Goal: Book appointment/travel/reservation: Book appointment/travel/reservation

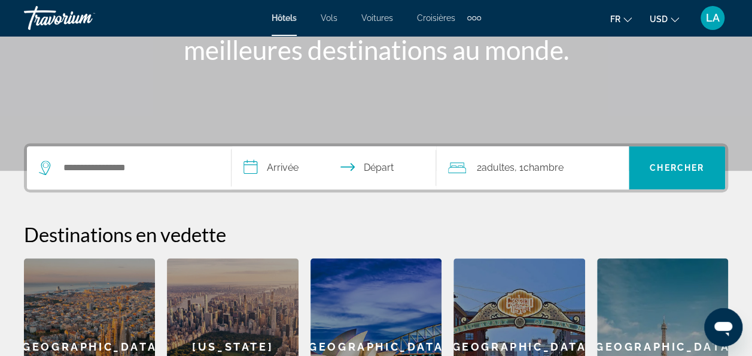
scroll to position [189, 0]
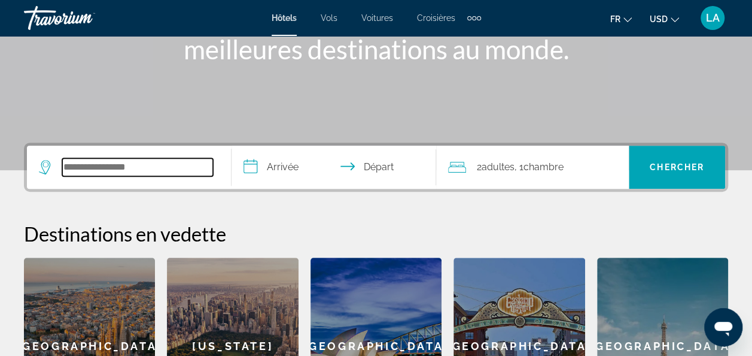
click at [163, 166] on input "Search widget" at bounding box center [137, 167] width 151 height 18
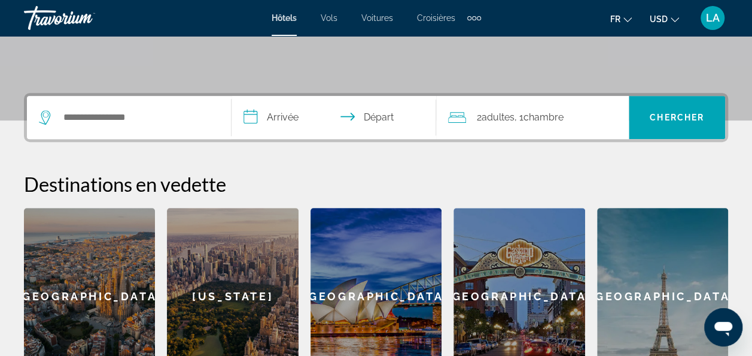
scroll to position [238, 0]
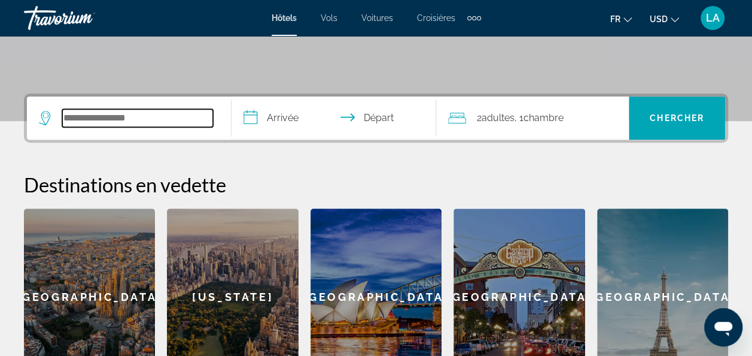
drag, startPoint x: 402, startPoint y: 312, endPoint x: 141, endPoint y: 114, distance: 328.0
click at [141, 114] on input "Search widget" at bounding box center [137, 118] width 151 height 18
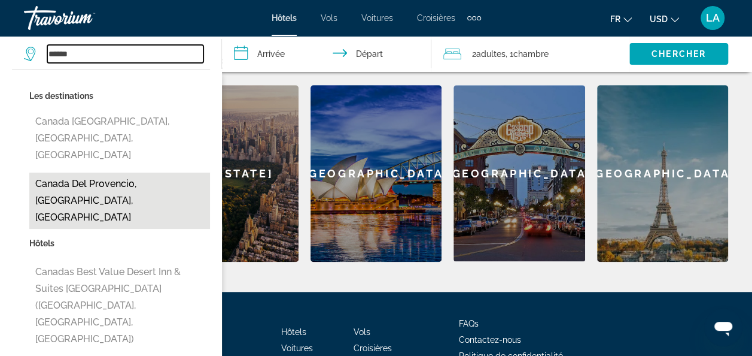
scroll to position [362, 0]
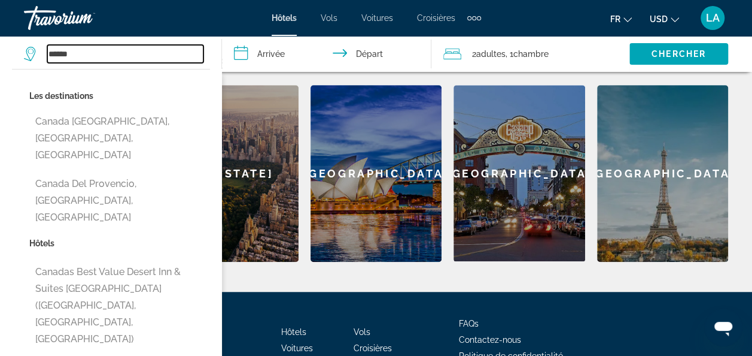
click at [135, 53] on input "******" at bounding box center [125, 54] width 156 height 18
type input "*"
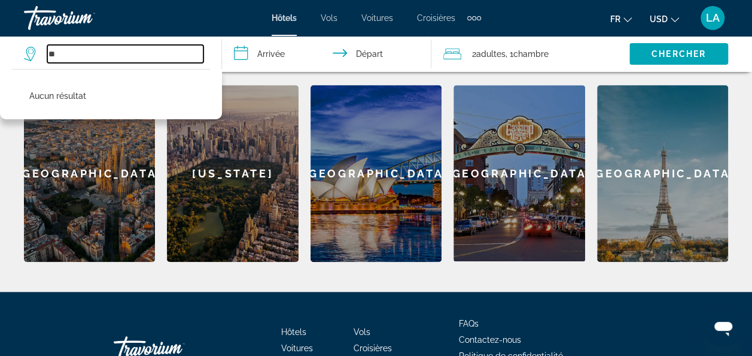
type input "*"
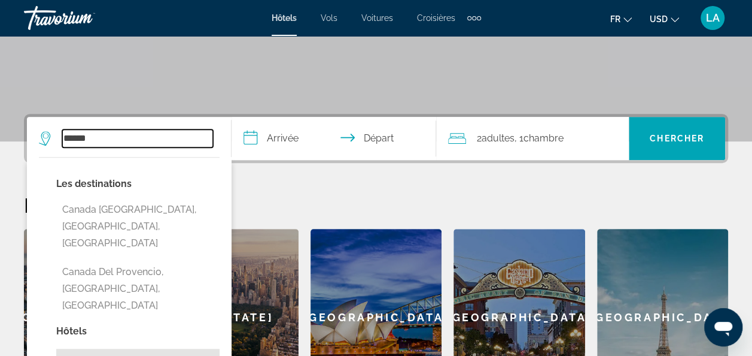
scroll to position [217, 0]
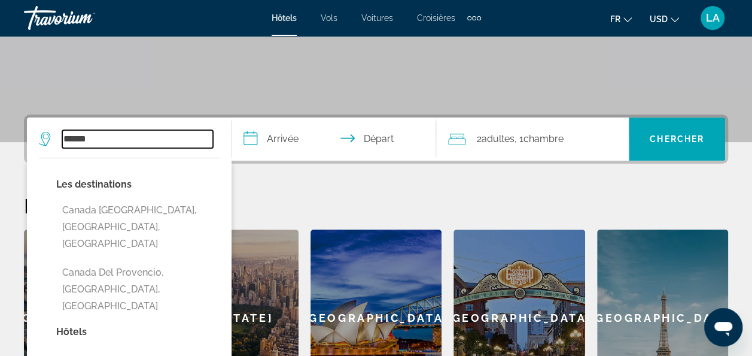
type input "******"
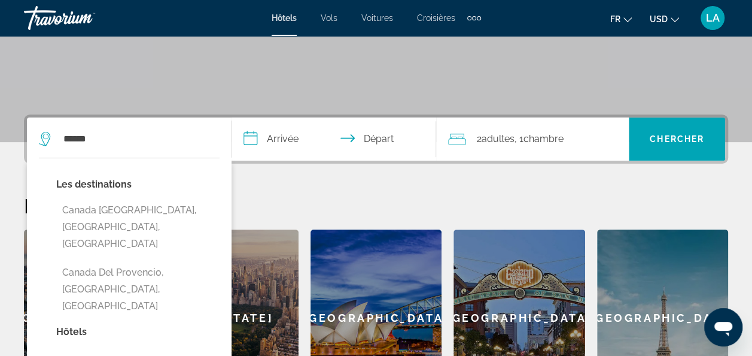
click at [302, 201] on h2 "Destinations en vedette" at bounding box center [376, 205] width 704 height 24
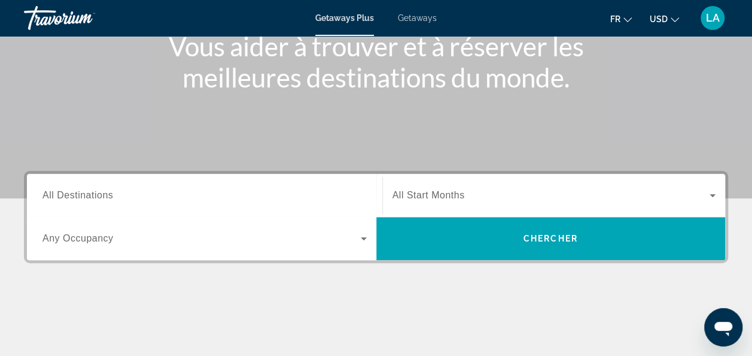
scroll to position [163, 0]
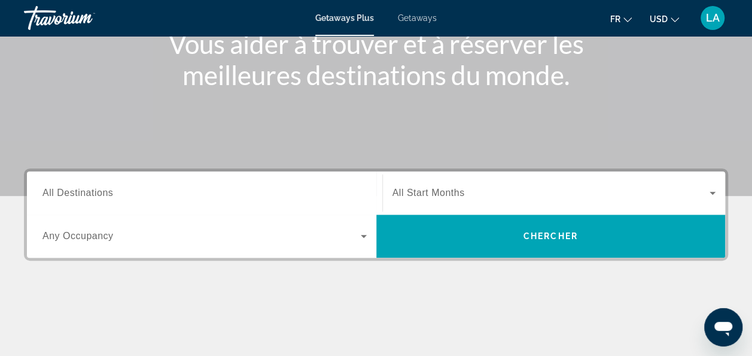
click at [90, 239] on span "Any Occupancy" at bounding box center [77, 235] width 71 height 10
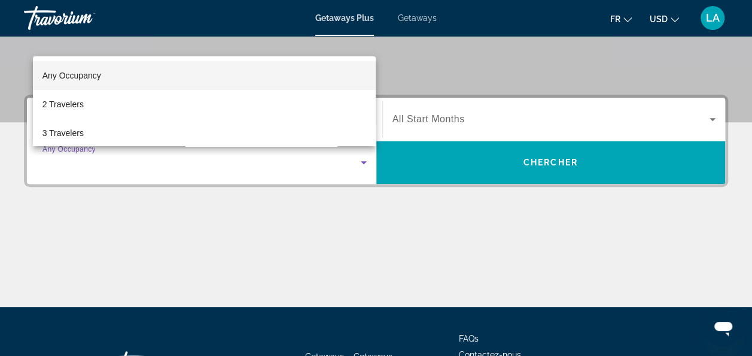
scroll to position [236, 0]
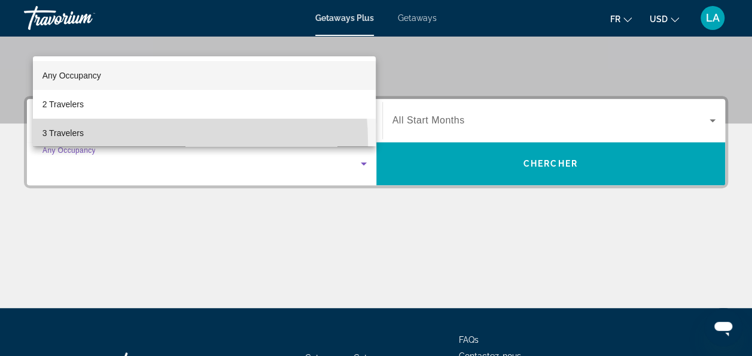
click at [69, 144] on mat-option "3 Travelers" at bounding box center [205, 133] width 344 height 29
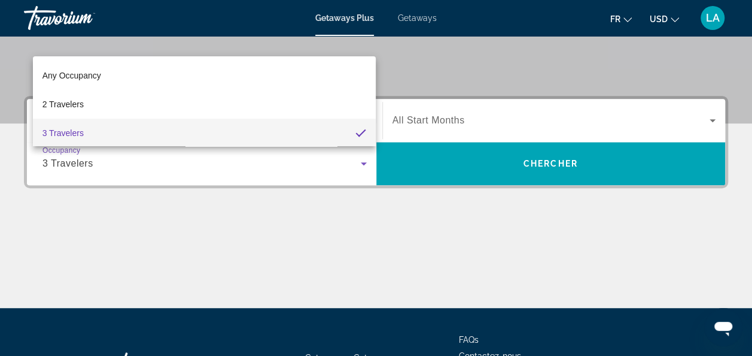
scroll to position [1, 0]
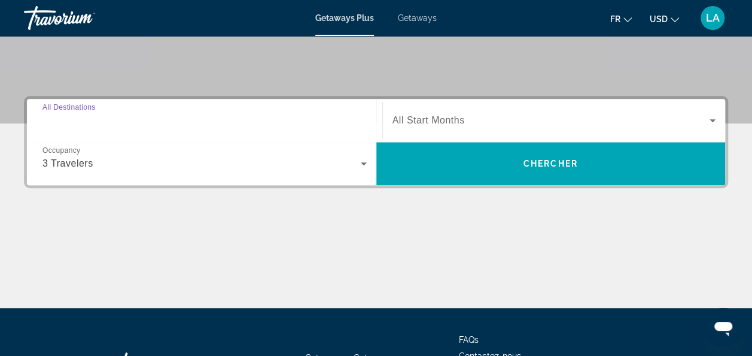
click at [146, 114] on input "Destination All Destinations" at bounding box center [204, 121] width 324 height 14
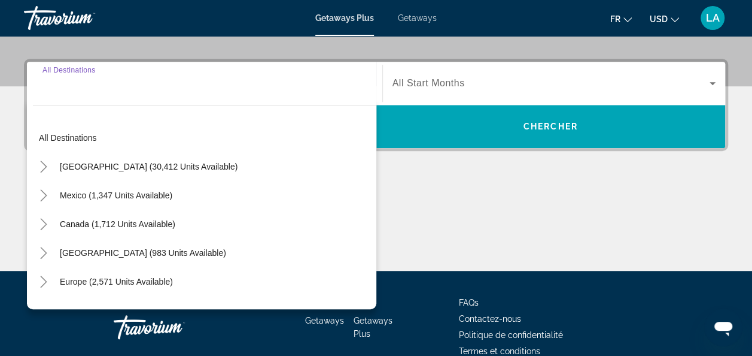
scroll to position [292, 0]
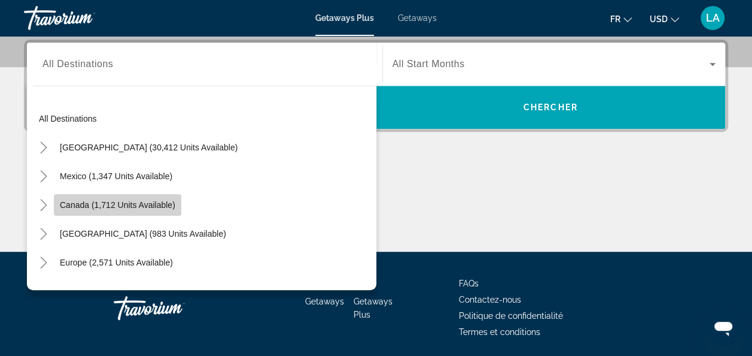
click at [130, 212] on span "Search widget" at bounding box center [117, 204] width 127 height 29
type input "**********"
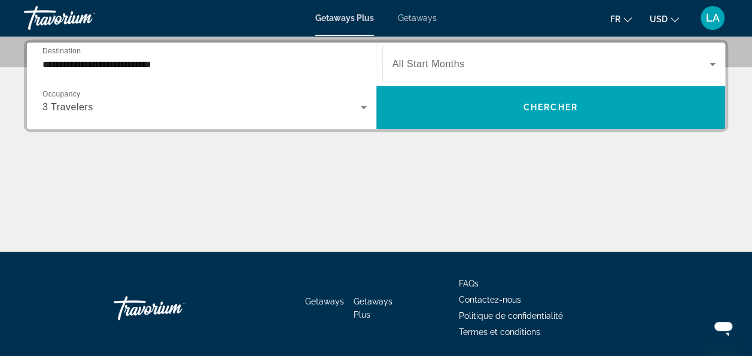
click at [478, 50] on div "Search widget" at bounding box center [555, 64] width 324 height 34
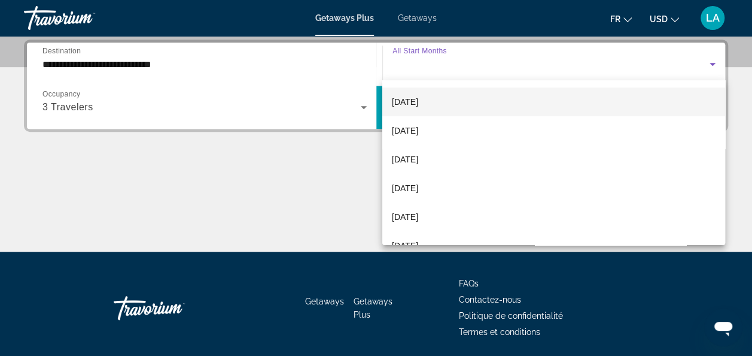
scroll to position [84, 0]
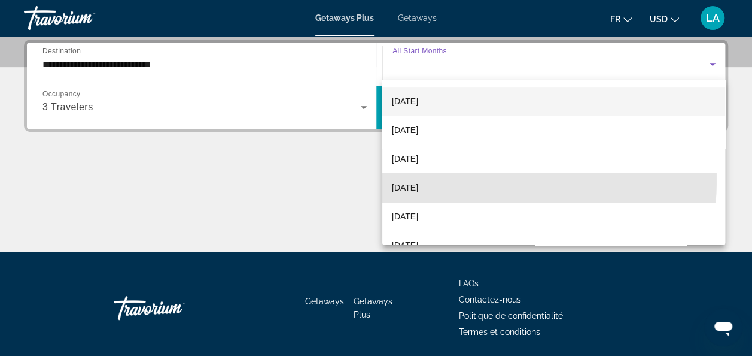
click at [443, 178] on mat-option "février 2026" at bounding box center [553, 187] width 343 height 29
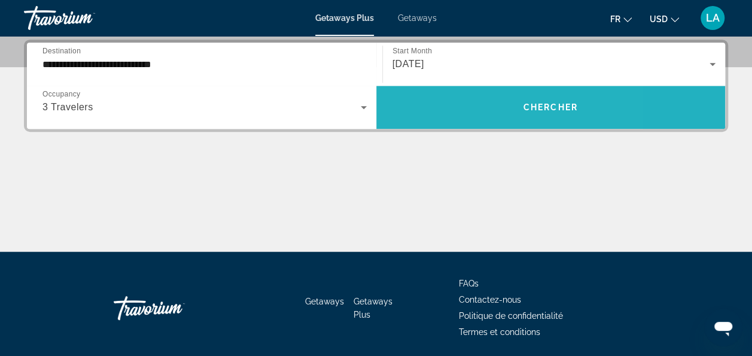
click at [457, 92] on span "Search widget" at bounding box center [551, 107] width 350 height 43
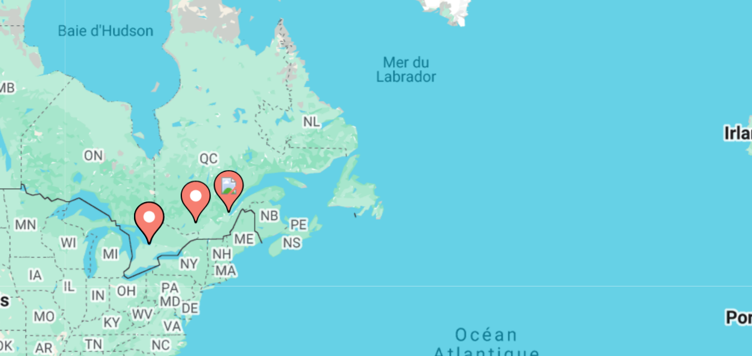
click at [236, 215] on image "Main content" at bounding box center [237, 212] width 7 height 7
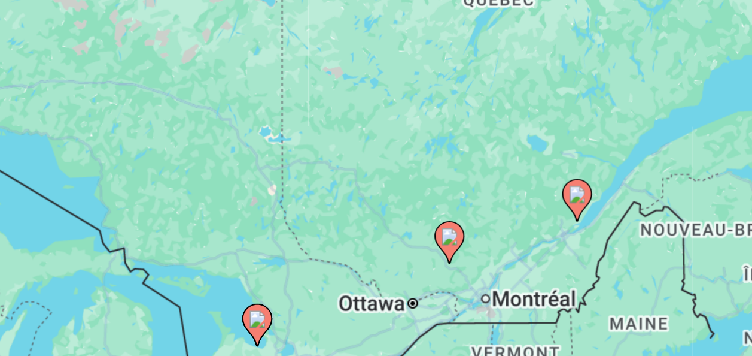
scroll to position [13, 0]
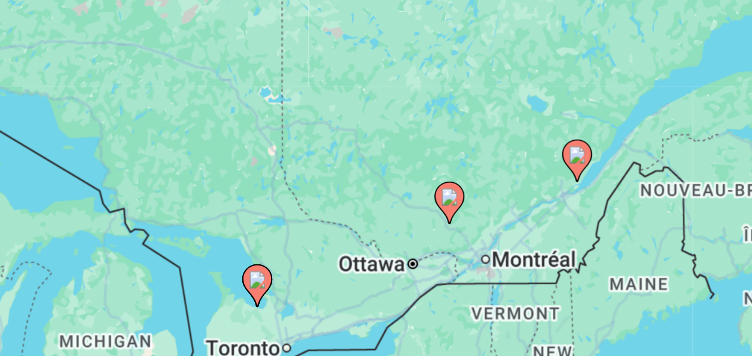
click at [378, 276] on image "Main content" at bounding box center [376, 275] width 7 height 7
type input "**********"
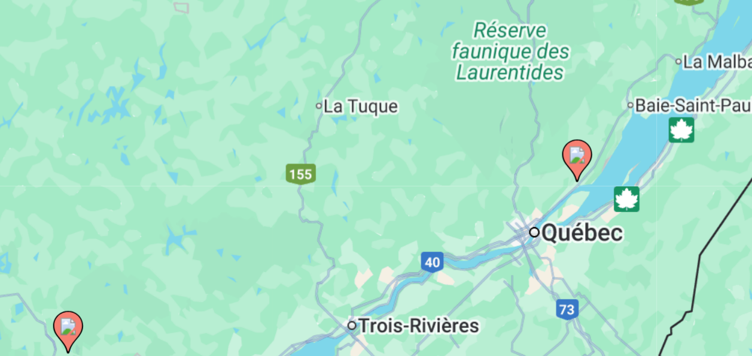
click at [378, 276] on image "Main content" at bounding box center [376, 275] width 7 height 7
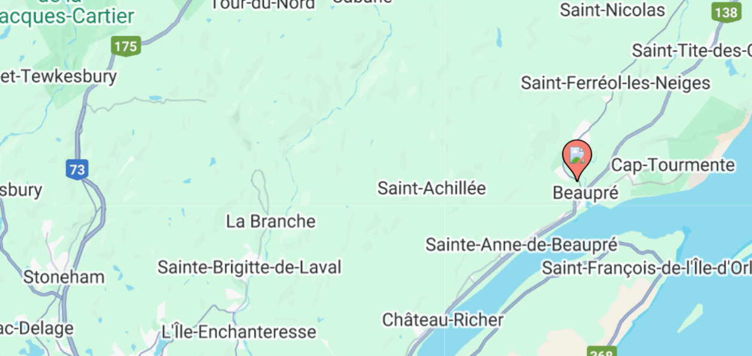
click at [378, 276] on image "Main content" at bounding box center [376, 275] width 7 height 7
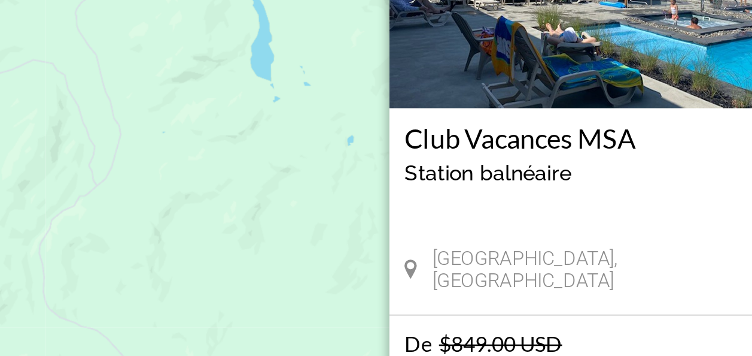
scroll to position [0, 0]
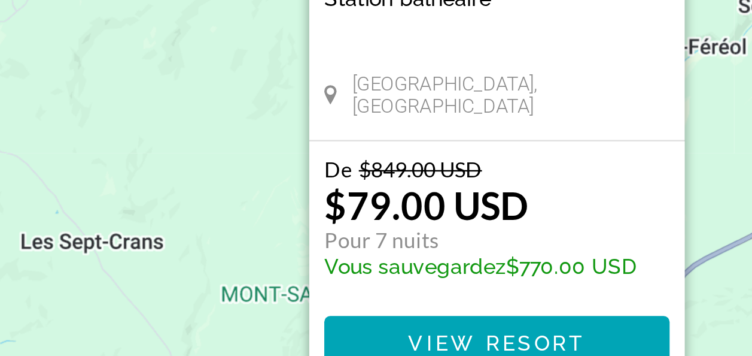
drag, startPoint x: 378, startPoint y: 276, endPoint x: 409, endPoint y: 276, distance: 31.7
click at [409, 276] on p "De $849.00 USD" at bounding box center [370, 281] width 124 height 10
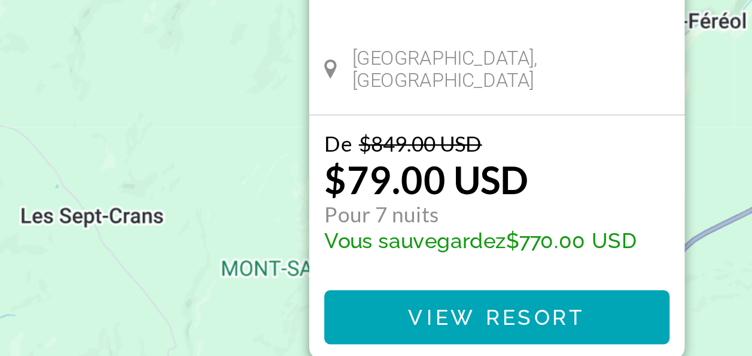
scroll to position [79, 0]
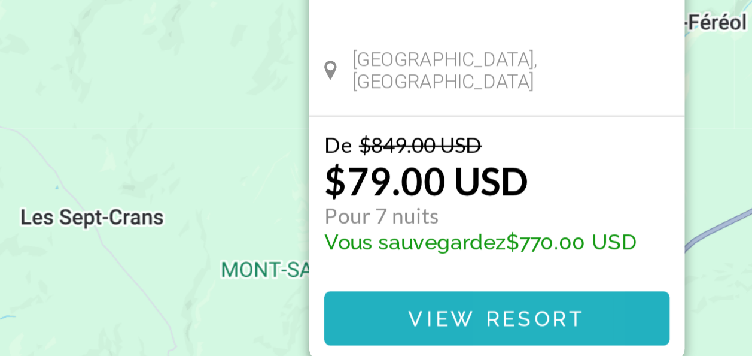
click at [395, 333] on span "Main content" at bounding box center [377, 340] width 138 height 29
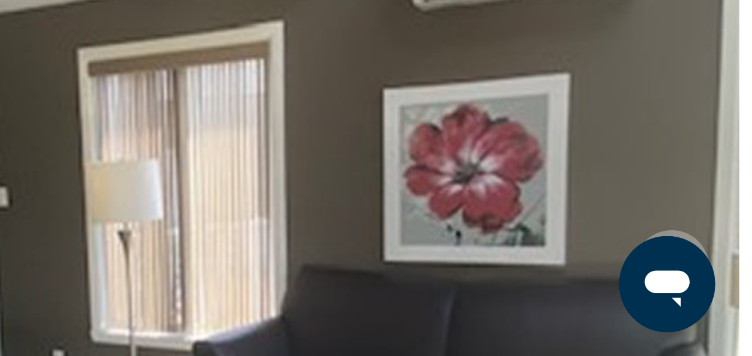
drag, startPoint x: 395, startPoint y: 333, endPoint x: 663, endPoint y: 314, distance: 268.8
click at [663, 314] on img "Main content" at bounding box center [564, 320] width 376 height 569
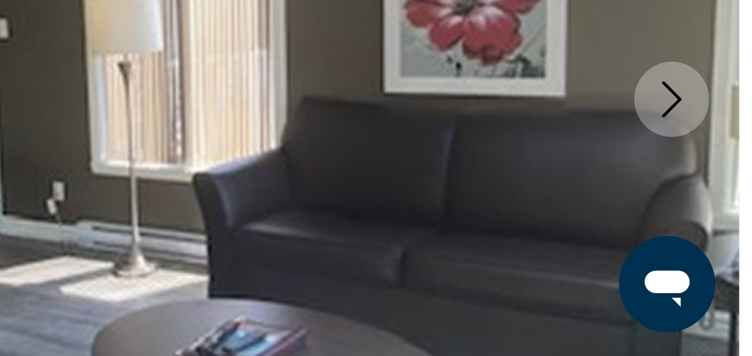
scroll to position [66, 0]
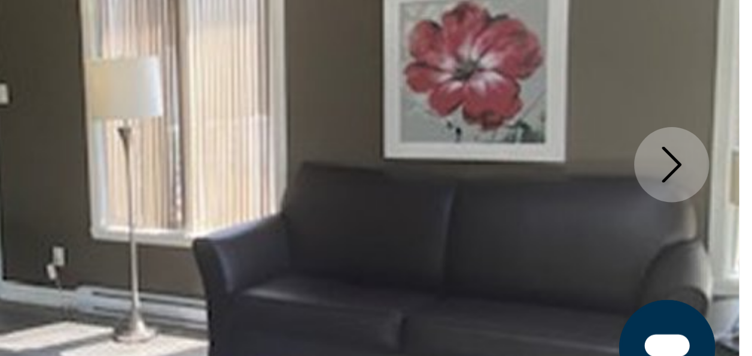
click at [722, 259] on icon "Next image" at bounding box center [726, 254] width 8 height 14
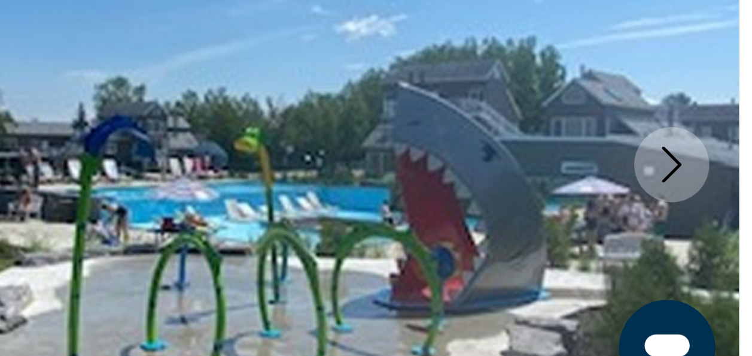
click at [722, 259] on icon "Next image" at bounding box center [726, 254] width 8 height 14
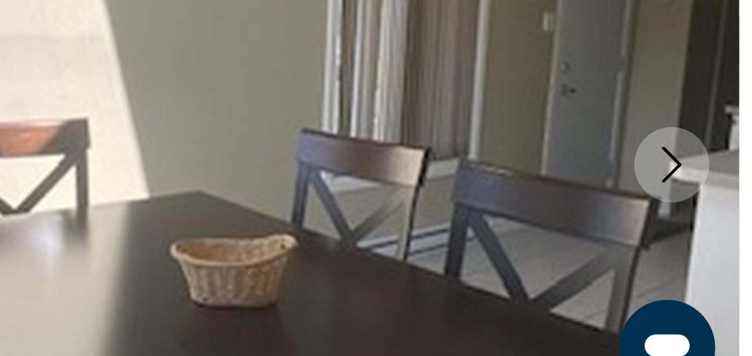
click at [722, 259] on icon "Next image" at bounding box center [726, 254] width 8 height 14
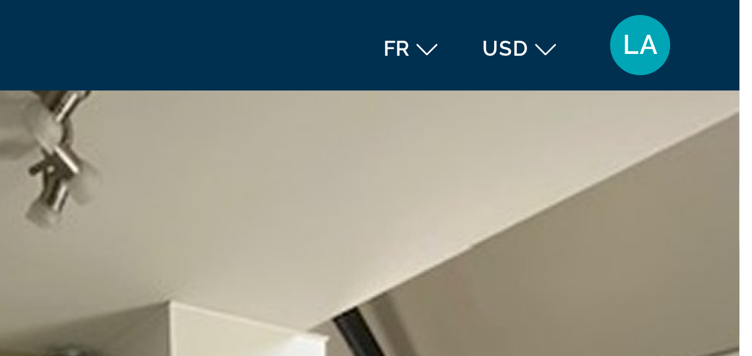
scroll to position [28, 0]
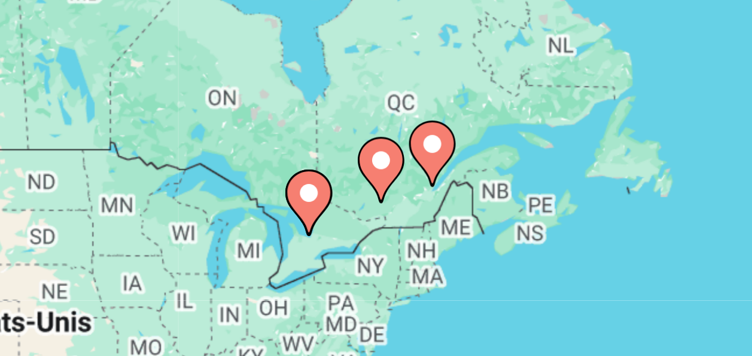
click at [223, 221] on icon "Main content" at bounding box center [223, 220] width 11 height 16
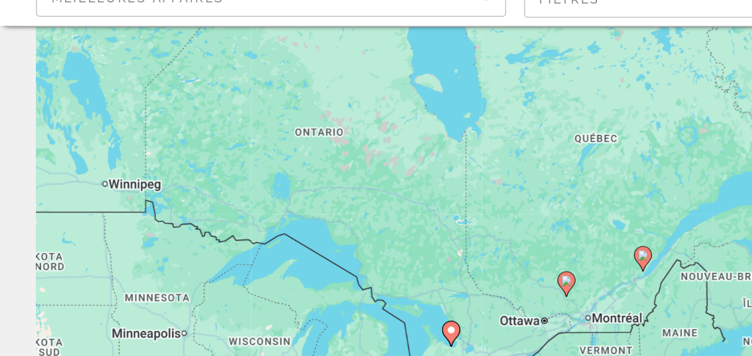
scroll to position [11, 0]
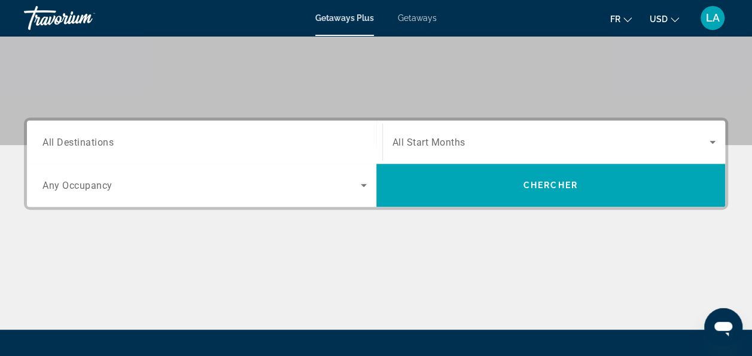
click at [306, 127] on div "Search widget" at bounding box center [204, 142] width 324 height 34
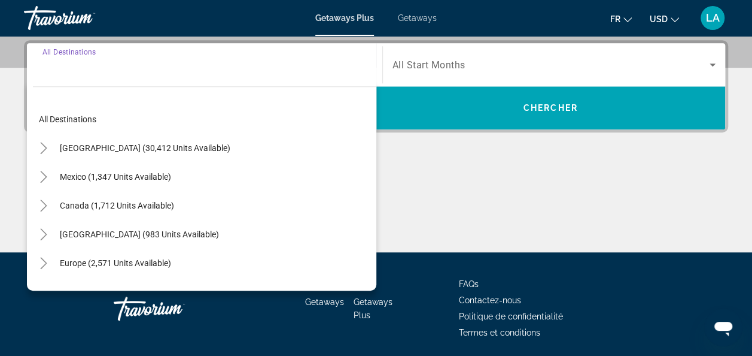
scroll to position [292, 0]
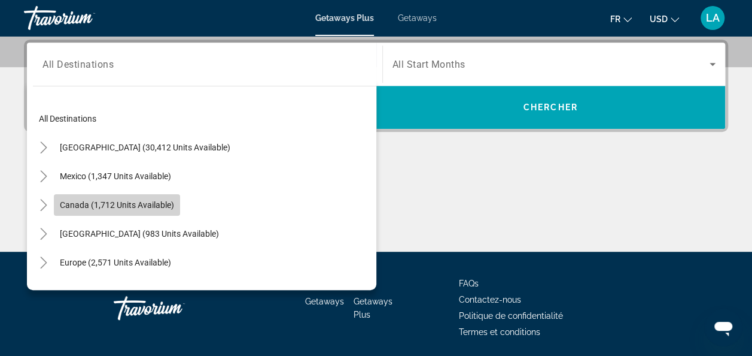
click at [163, 202] on span "Canada (1,712 units available)" at bounding box center [117, 205] width 114 height 10
type input "**********"
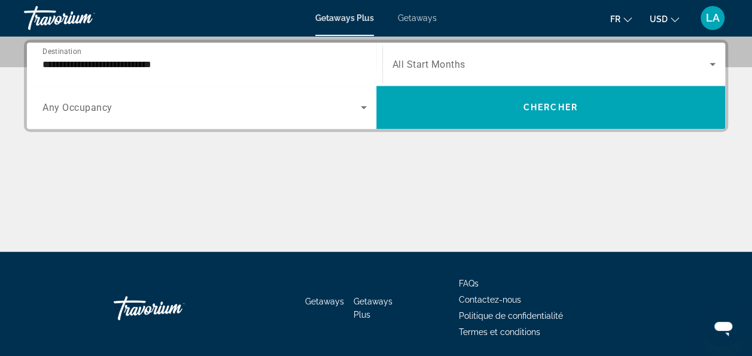
click at [247, 96] on div "Search widget" at bounding box center [204, 107] width 324 height 34
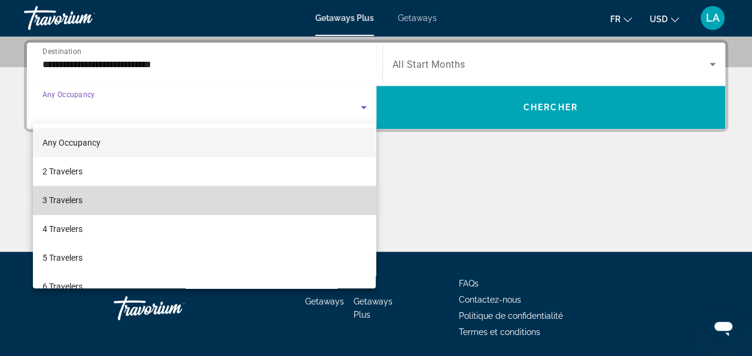
click at [215, 200] on mat-option "3 Travelers" at bounding box center [205, 200] width 344 height 29
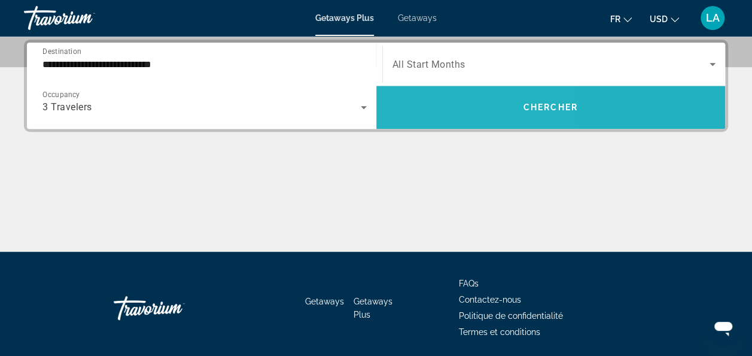
click at [424, 110] on span "Search widget" at bounding box center [551, 107] width 350 height 29
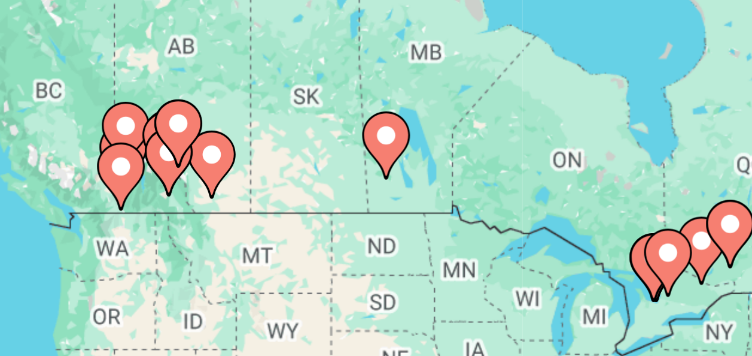
click at [72, 206] on icon "Main content" at bounding box center [71, 206] width 11 height 16
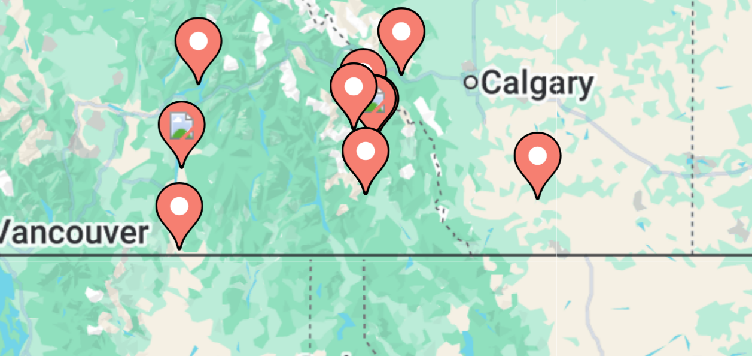
click at [376, 290] on image "Main content" at bounding box center [376, 287] width 7 height 7
type input "**********"
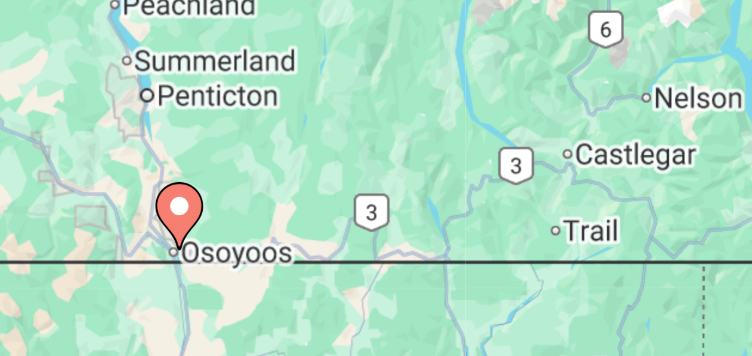
click at [376, 290] on image "Main content" at bounding box center [376, 287] width 7 height 7
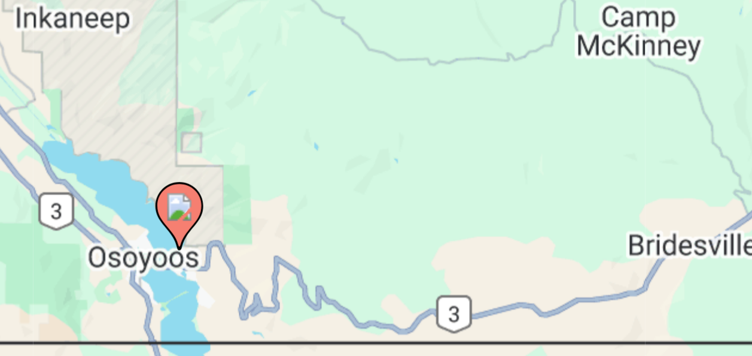
click at [376, 290] on image "Main content" at bounding box center [376, 287] width 7 height 7
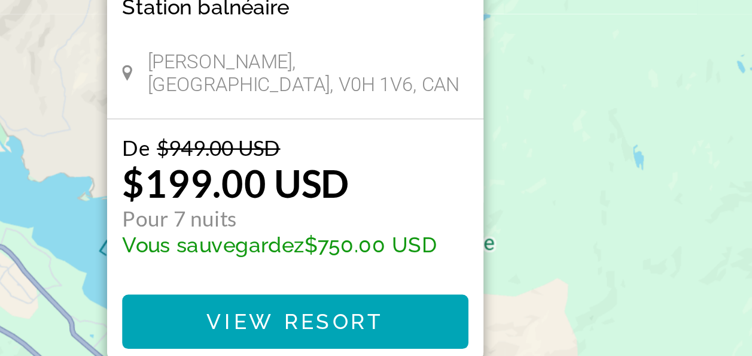
scroll to position [80, 0]
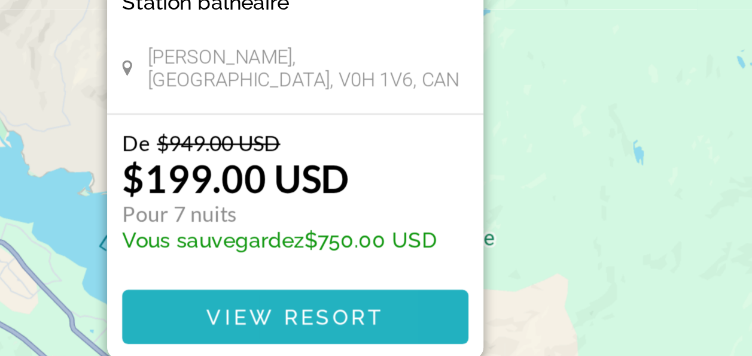
click at [345, 344] on span "View Resort" at bounding box center [376, 340] width 71 height 10
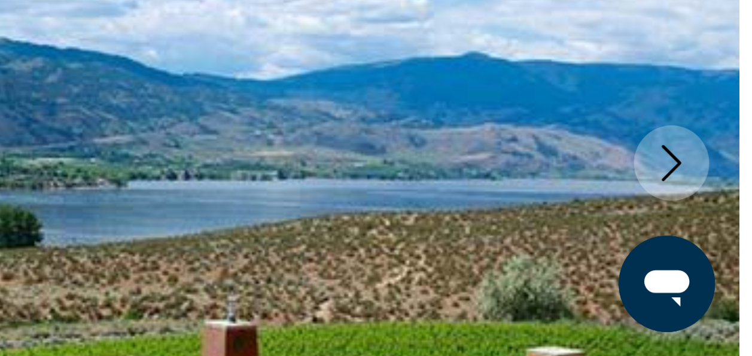
scroll to position [41, 0]
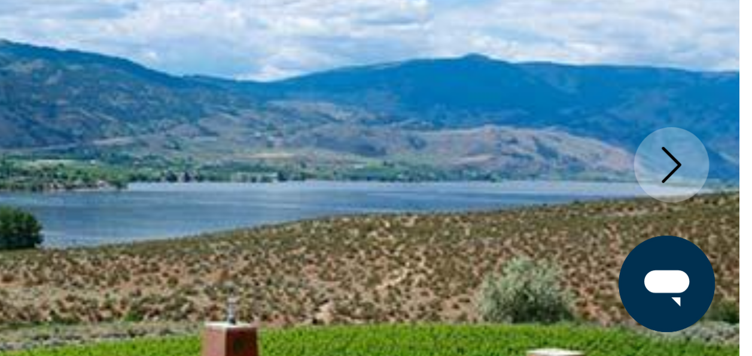
click at [722, 277] on icon "Next image" at bounding box center [725, 279] width 14 height 14
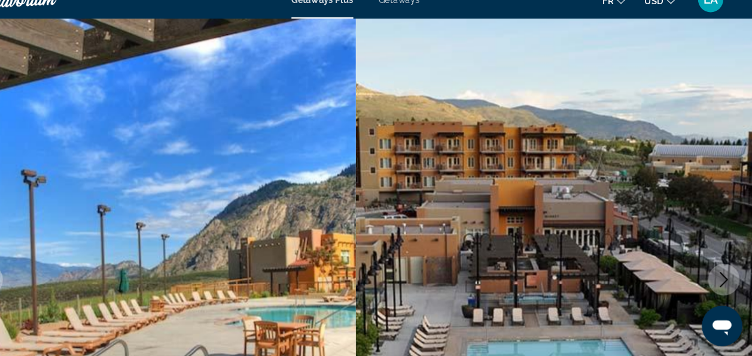
scroll to position [37, 0]
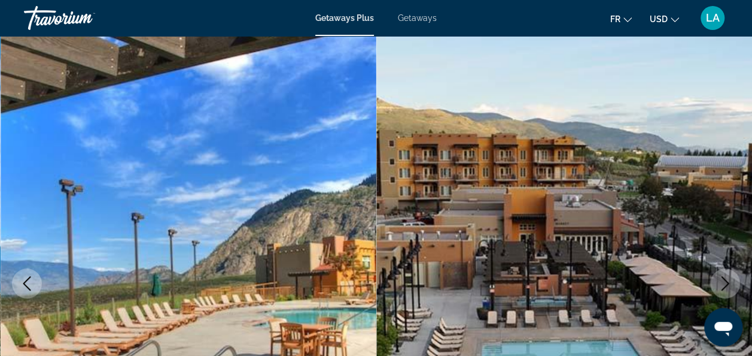
click at [727, 281] on icon "Next image" at bounding box center [726, 283] width 8 height 14
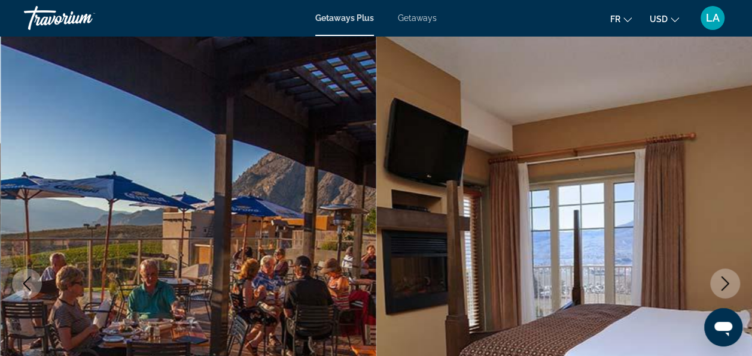
click at [727, 281] on icon "Next image" at bounding box center [726, 283] width 8 height 14
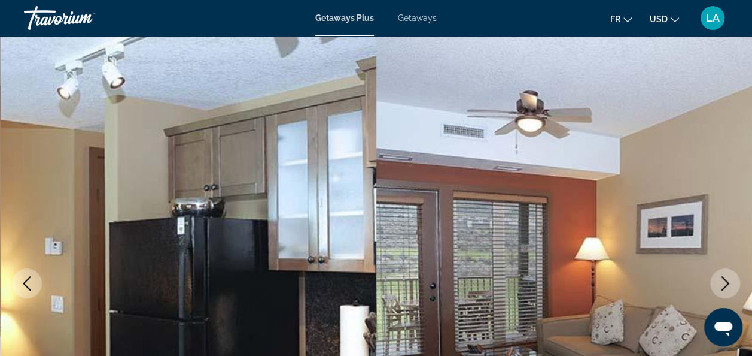
click at [727, 281] on icon "Next image" at bounding box center [726, 283] width 8 height 14
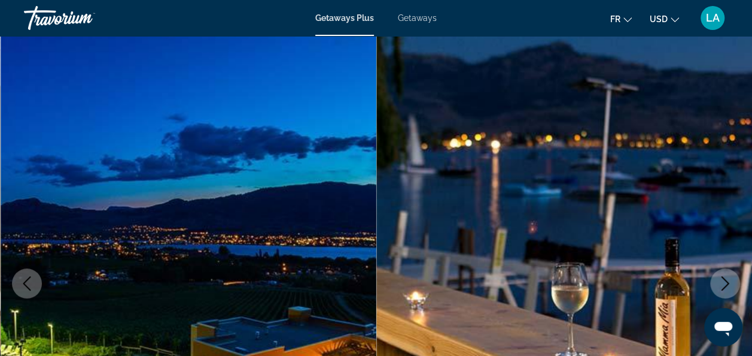
click at [727, 281] on icon "Next image" at bounding box center [726, 283] width 8 height 14
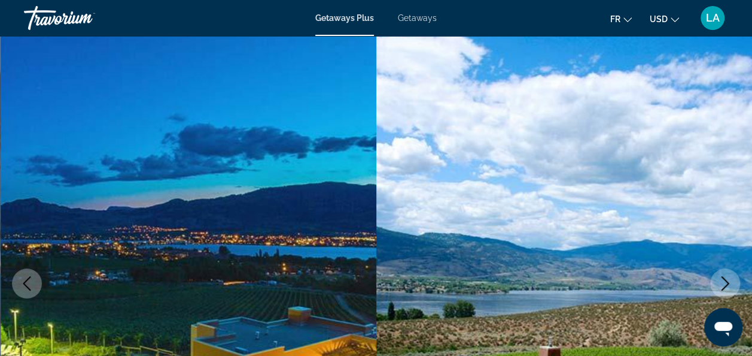
click at [727, 281] on icon "Next image" at bounding box center [726, 283] width 8 height 14
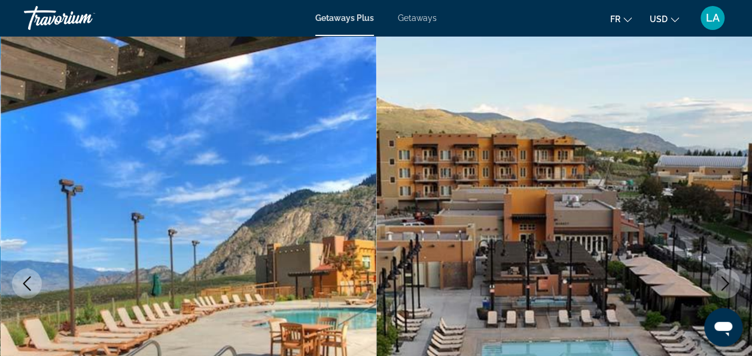
click at [727, 281] on icon "Next image" at bounding box center [726, 283] width 8 height 14
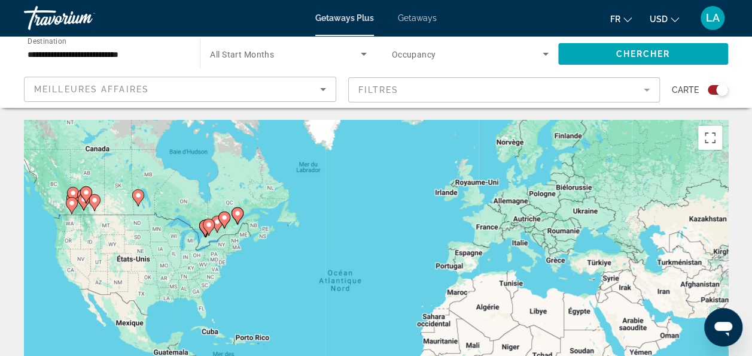
click at [105, 90] on span "Meilleures affaires" at bounding box center [91, 89] width 115 height 10
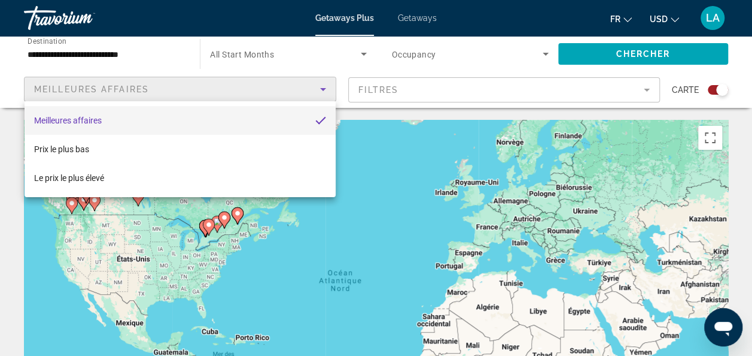
click at [129, 290] on div at bounding box center [376, 178] width 752 height 356
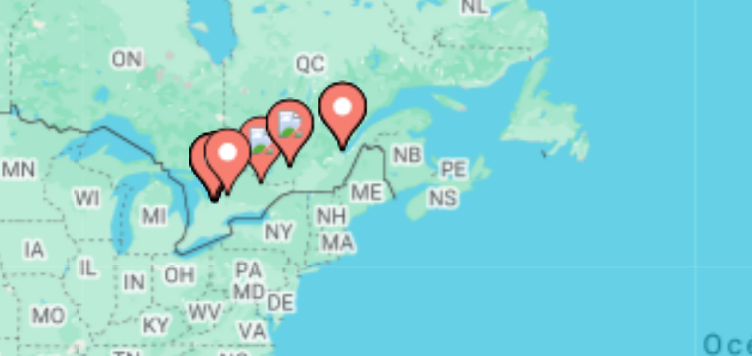
click at [240, 211] on image "Main content" at bounding box center [237, 212] width 7 height 7
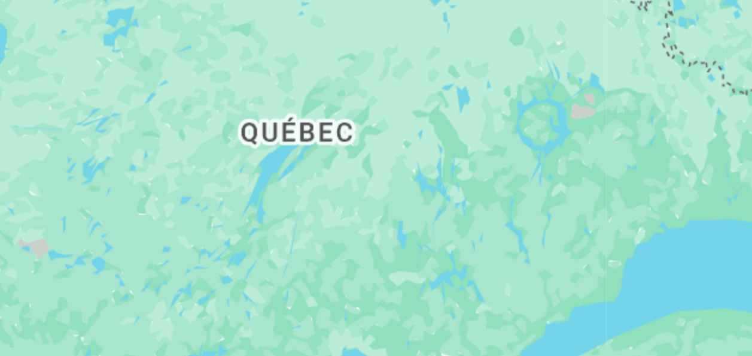
scroll to position [20, 0]
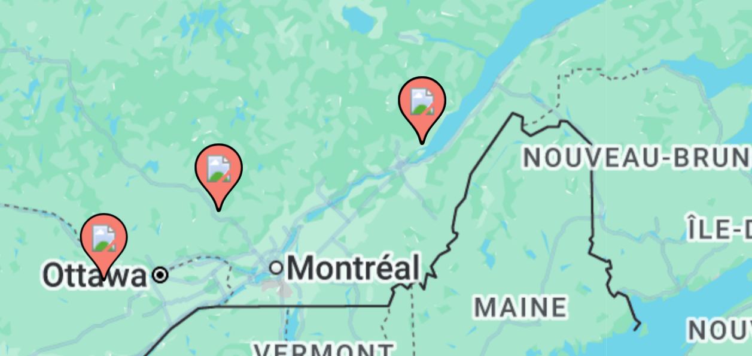
click at [323, 284] on image "Main content" at bounding box center [325, 284] width 7 height 7
type input "**********"
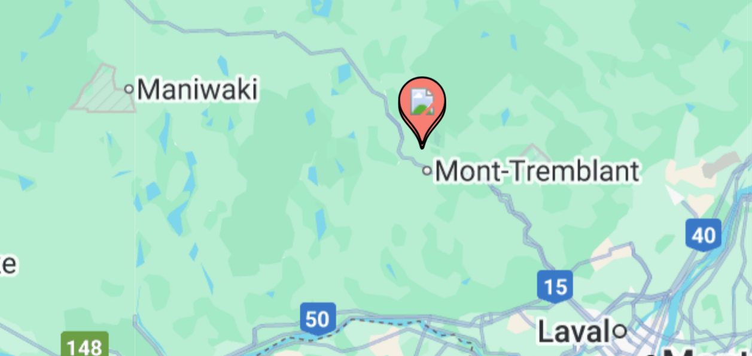
click at [375, 271] on image "Main content" at bounding box center [376, 268] width 7 height 7
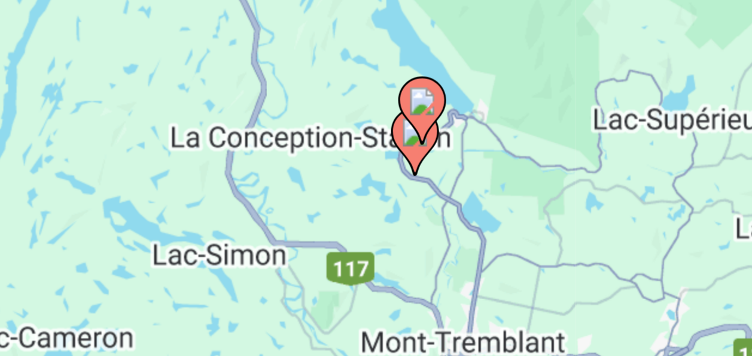
click at [375, 271] on image "Main content" at bounding box center [376, 268] width 7 height 7
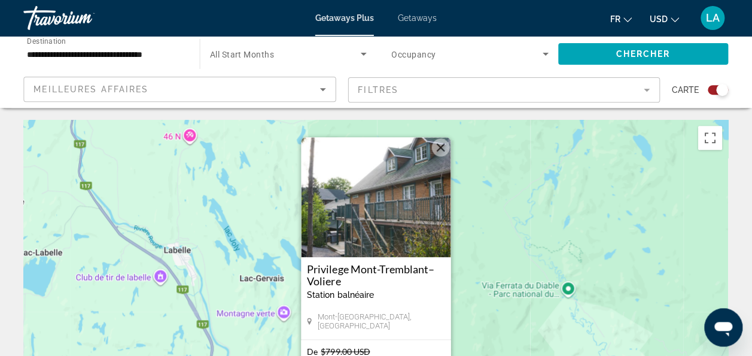
scroll to position [0, 0]
click at [411, 206] on img "Main content" at bounding box center [377, 197] width 150 height 120
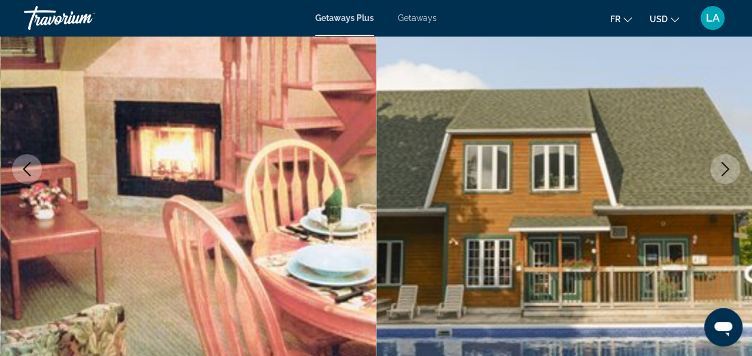
scroll to position [150, 0]
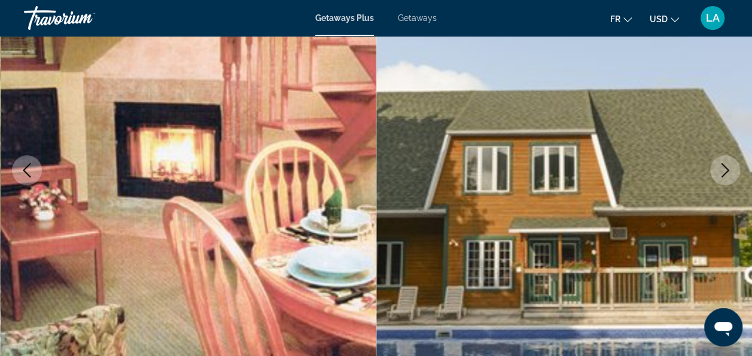
click at [730, 172] on icon "Next image" at bounding box center [725, 170] width 14 height 14
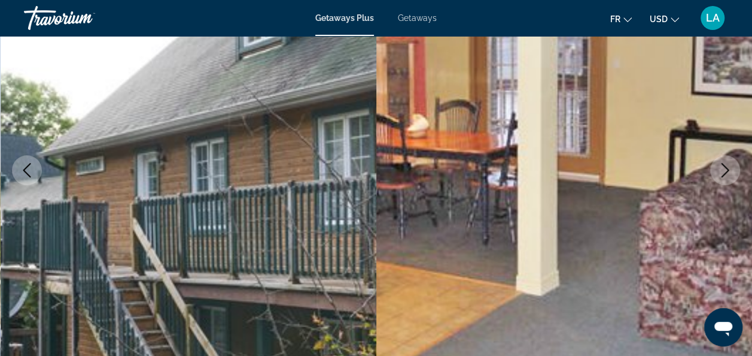
click at [730, 172] on icon "Next image" at bounding box center [725, 170] width 14 height 14
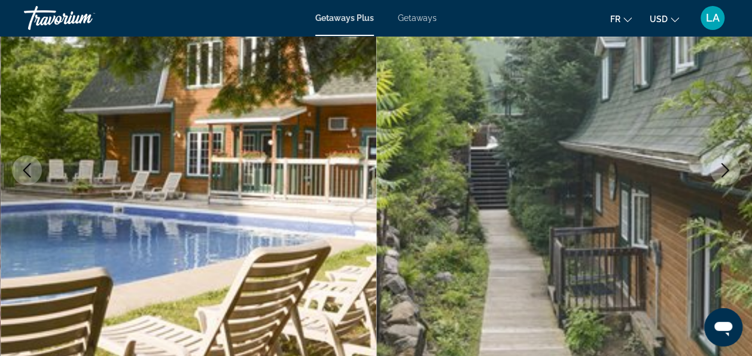
click at [730, 172] on icon "Next image" at bounding box center [725, 170] width 14 height 14
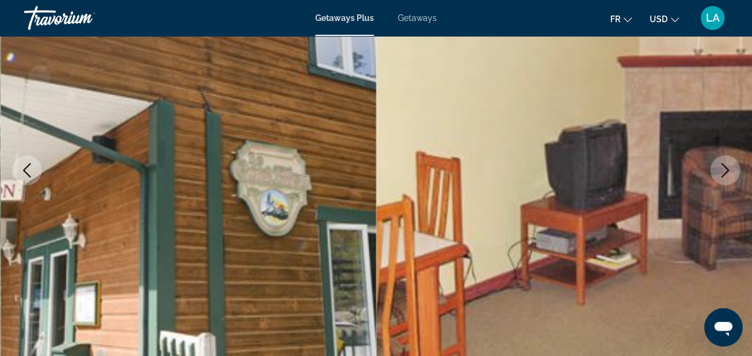
click at [730, 172] on icon "Next image" at bounding box center [725, 170] width 14 height 14
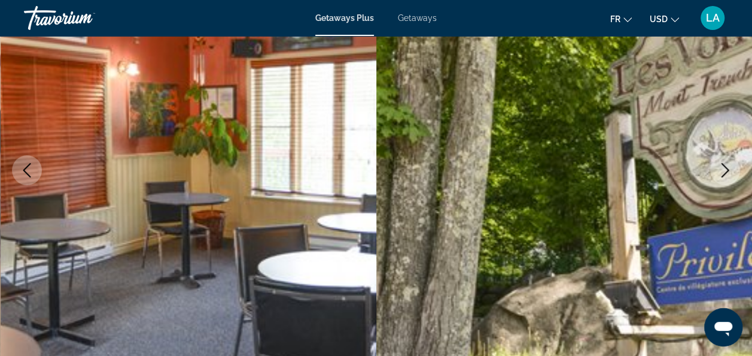
click at [234, 151] on img "Main content" at bounding box center [189, 170] width 376 height 569
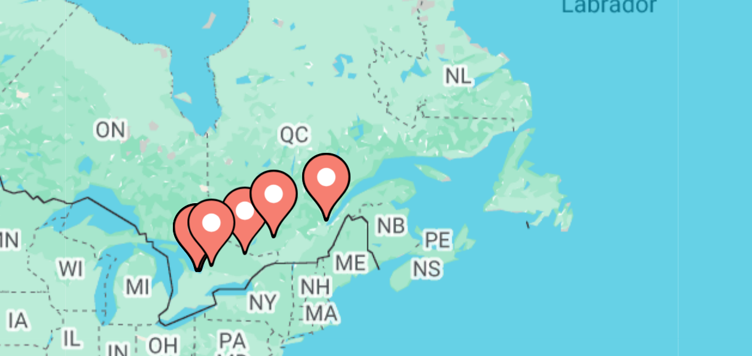
click at [208, 227] on image "Main content" at bounding box center [208, 224] width 7 height 7
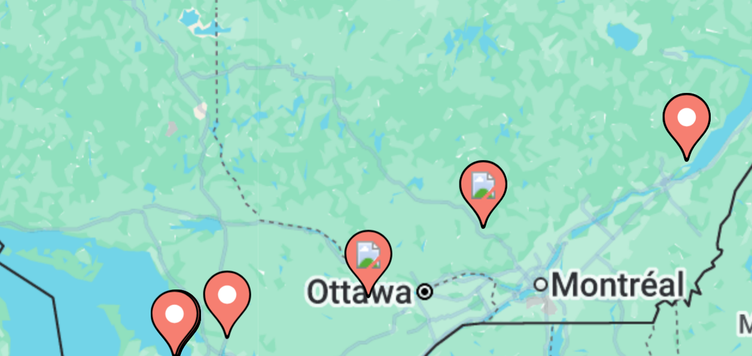
click at [442, 260] on image "Main content" at bounding box center [440, 260] width 7 height 7
type input "**********"
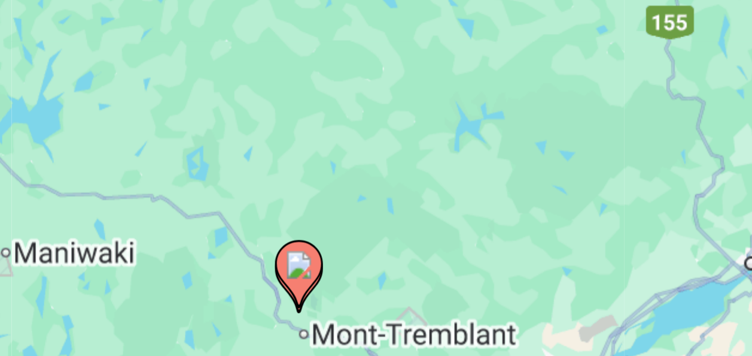
click at [351, 278] on div "Pour naviguer, appuyez sur les touches fléchées. Pour activer le glissement ave…" at bounding box center [376, 299] width 704 height 359
click at [383, 287] on div "Pour activer le glissement avec le clavier, appuyez sur Alt+Entrée. Une fois ce…" at bounding box center [376, 299] width 704 height 359
click at [382, 287] on icon "Main content" at bounding box center [376, 290] width 12 height 17
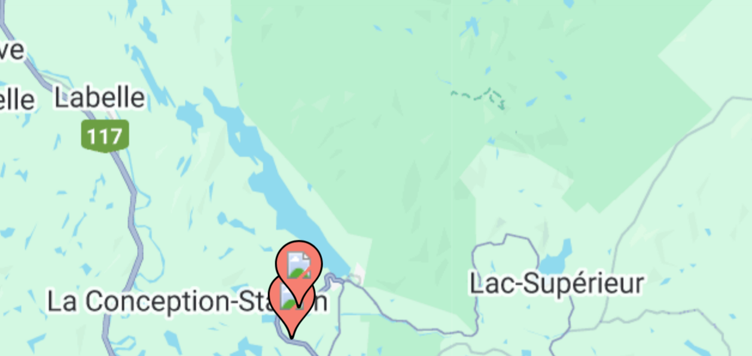
click at [376, 287] on image "Main content" at bounding box center [376, 287] width 7 height 7
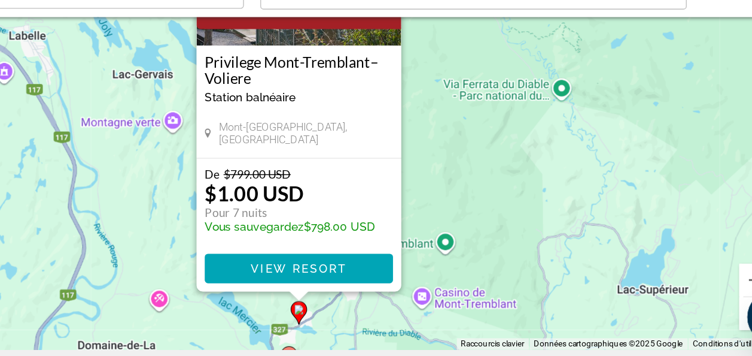
scroll to position [128, 0]
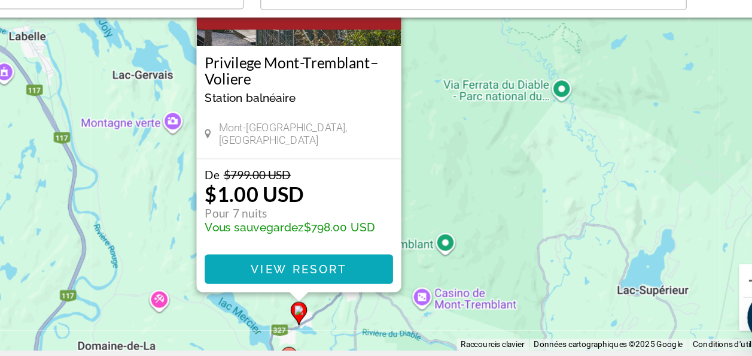
click at [366, 297] on span "Main content" at bounding box center [377, 291] width 138 height 29
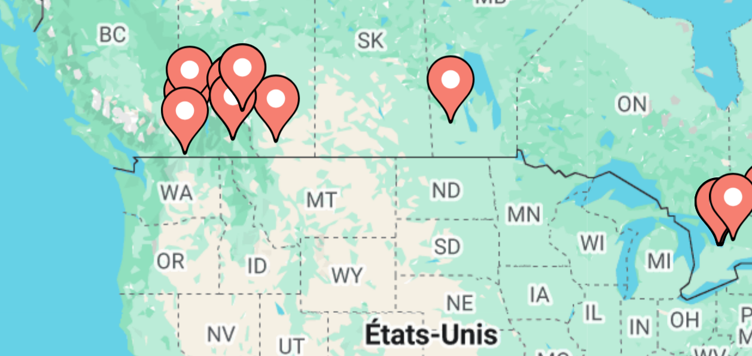
click at [74, 194] on image "Main content" at bounding box center [72, 192] width 7 height 7
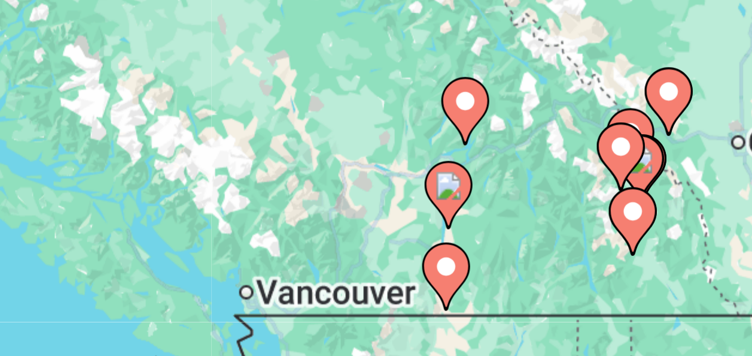
click at [376, 287] on image "Main content" at bounding box center [376, 287] width 7 height 7
type input "**********"
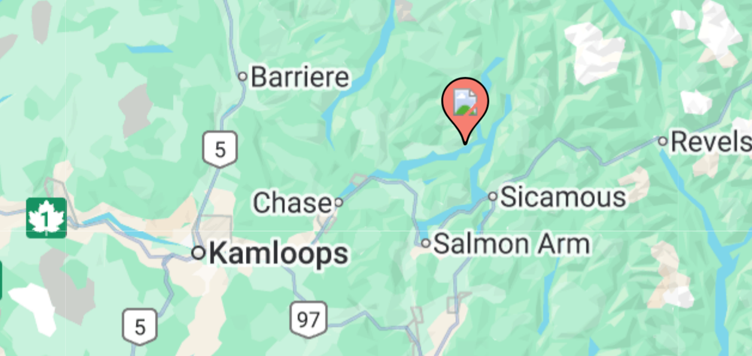
click at [376, 287] on image "Main content" at bounding box center [376, 287] width 7 height 7
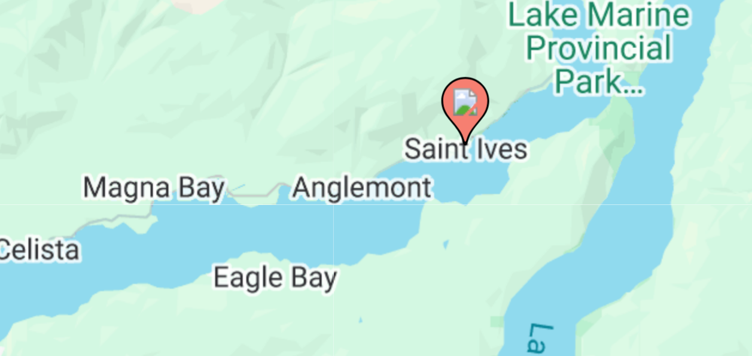
click at [376, 287] on image "Main content" at bounding box center [376, 287] width 7 height 7
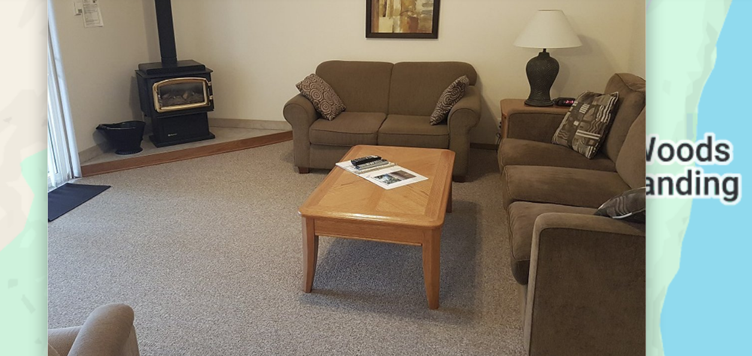
scroll to position [55, 0]
drag, startPoint x: 421, startPoint y: 304, endPoint x: 421, endPoint y: 148, distance: 155.6
click at [421, 148] on img "Main content" at bounding box center [377, 143] width 150 height 120
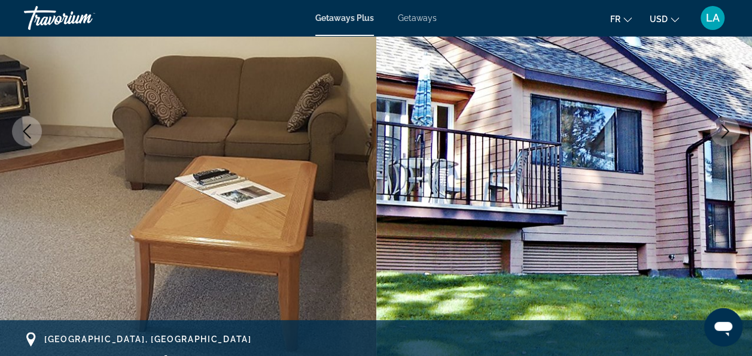
scroll to position [189, 0]
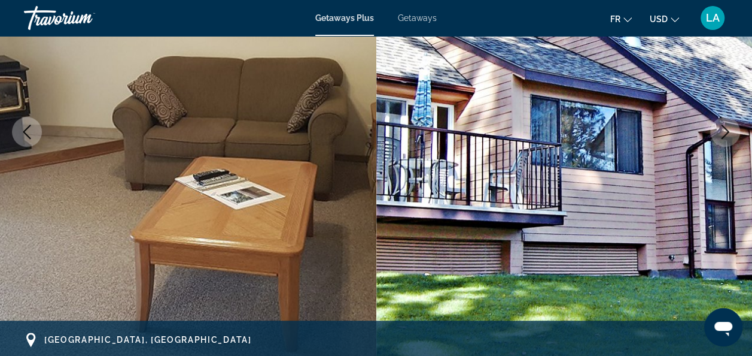
click at [730, 123] on button "Next image" at bounding box center [725, 132] width 30 height 30
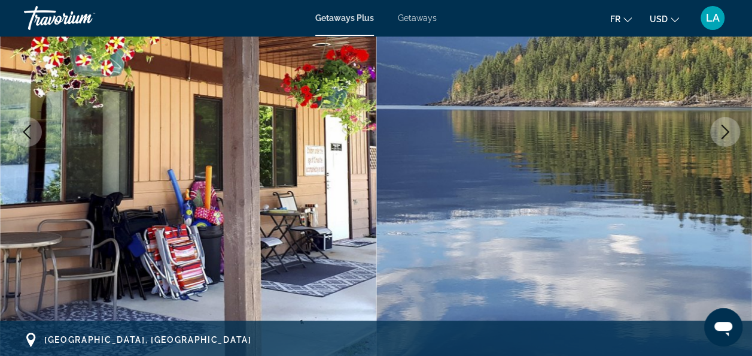
click at [730, 123] on button "Next image" at bounding box center [725, 132] width 30 height 30
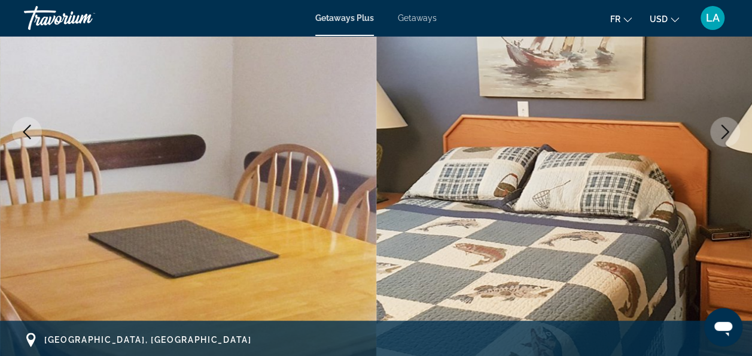
click at [730, 123] on button "Next image" at bounding box center [725, 132] width 30 height 30
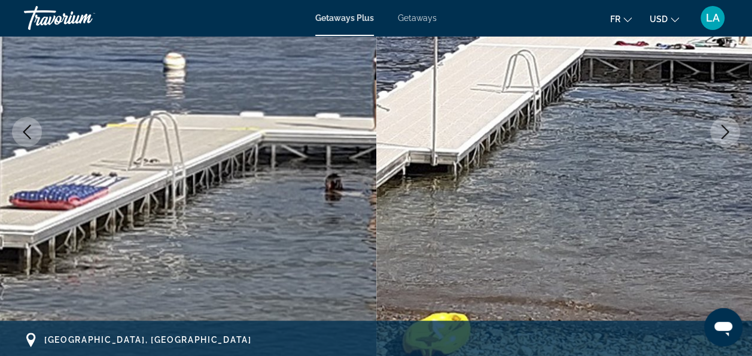
click at [730, 123] on button "Next image" at bounding box center [725, 132] width 30 height 30
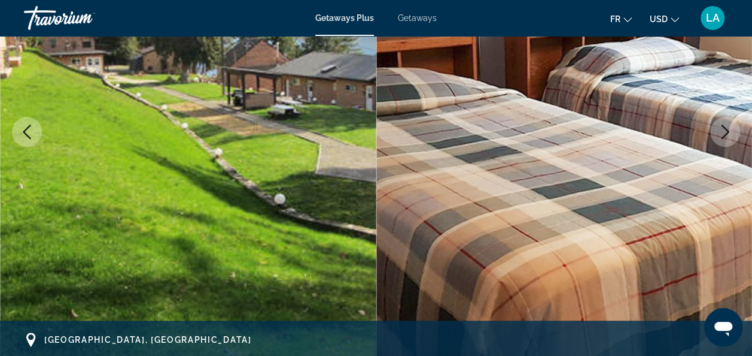
click at [730, 123] on button "Next image" at bounding box center [725, 132] width 30 height 30
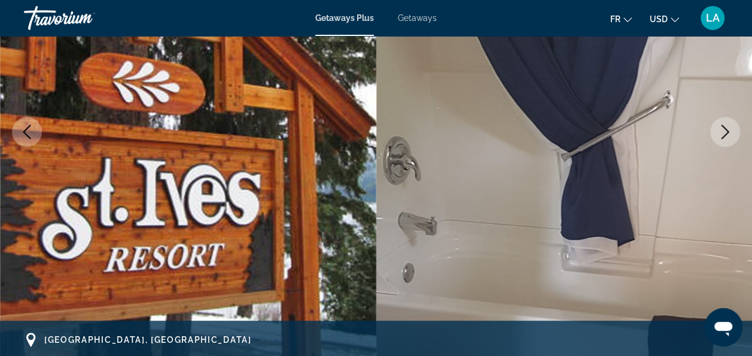
click at [730, 123] on button "Next image" at bounding box center [725, 132] width 30 height 30
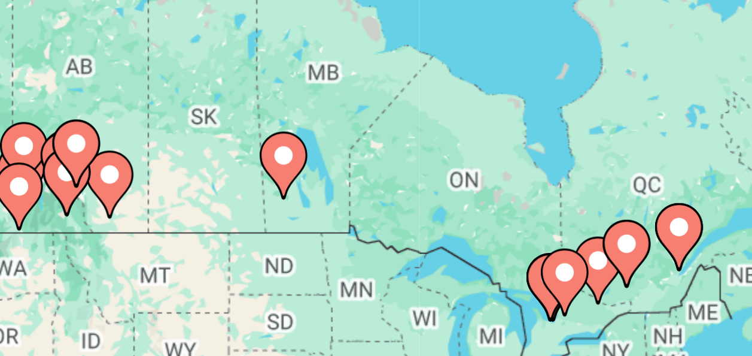
click at [95, 202] on image "Main content" at bounding box center [94, 199] width 7 height 7
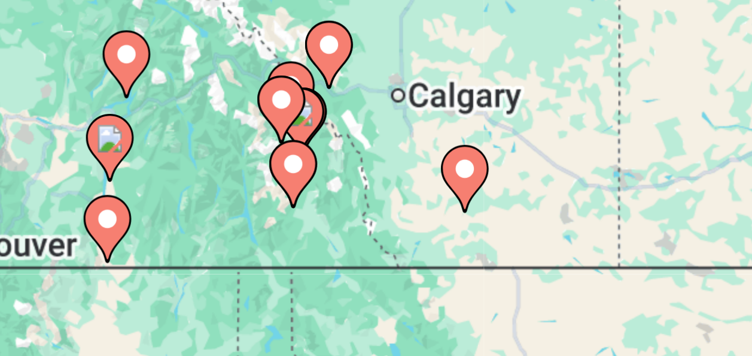
click at [341, 254] on image "Main content" at bounding box center [342, 256] width 7 height 7
type input "**********"
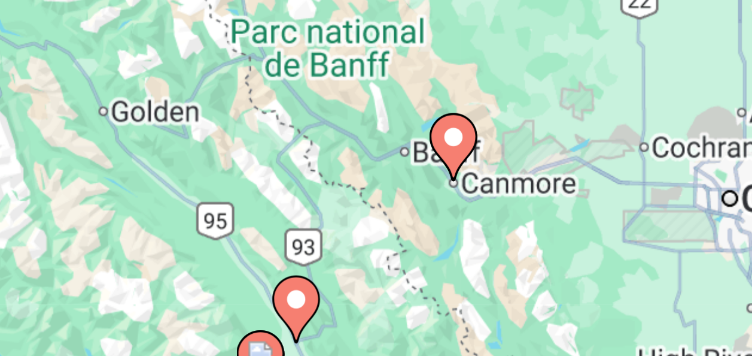
click at [376, 290] on image "Main content" at bounding box center [376, 287] width 7 height 7
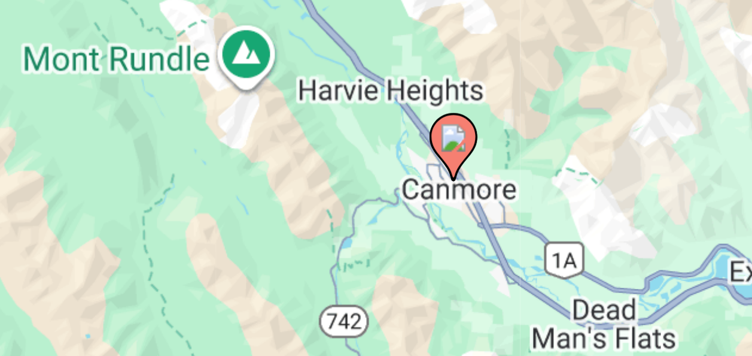
click at [376, 290] on image "Main content" at bounding box center [376, 287] width 7 height 7
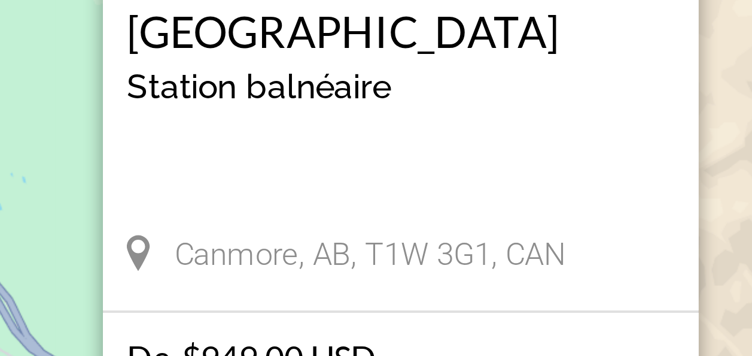
click at [390, 287] on div "Station balnéaire - Ceci est une station d'adultes seulement" at bounding box center [377, 283] width 138 height 10
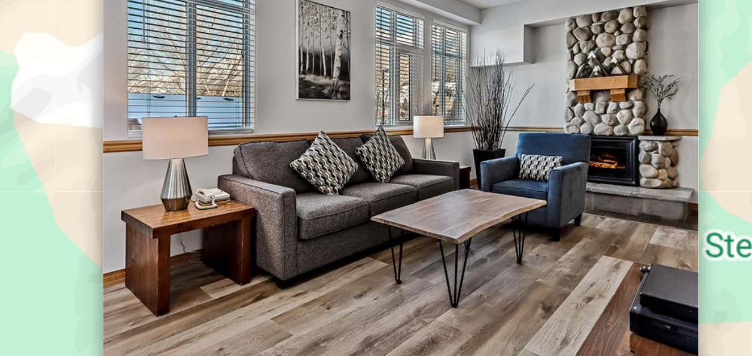
drag, startPoint x: 376, startPoint y: 290, endPoint x: 390, endPoint y: 203, distance: 87.8
click at [390, 203] on img "Main content" at bounding box center [377, 197] width 150 height 120
click at [0, 0] on icon at bounding box center [0, 0] width 0 height 0
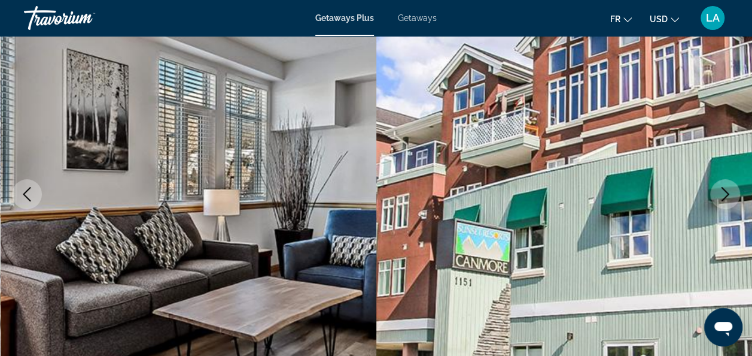
scroll to position [126, 0]
click at [727, 194] on icon "Next image" at bounding box center [725, 194] width 14 height 14
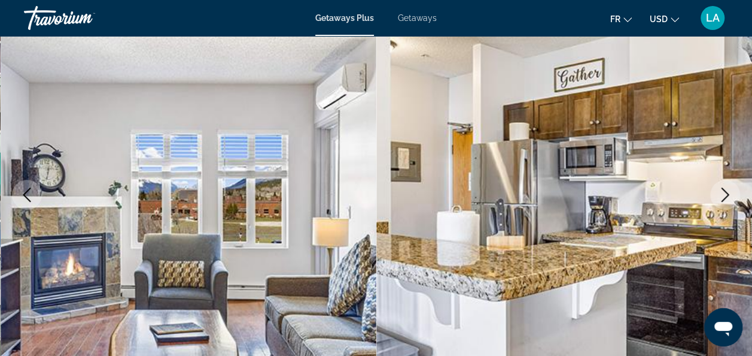
click at [727, 194] on icon "Next image" at bounding box center [725, 194] width 14 height 14
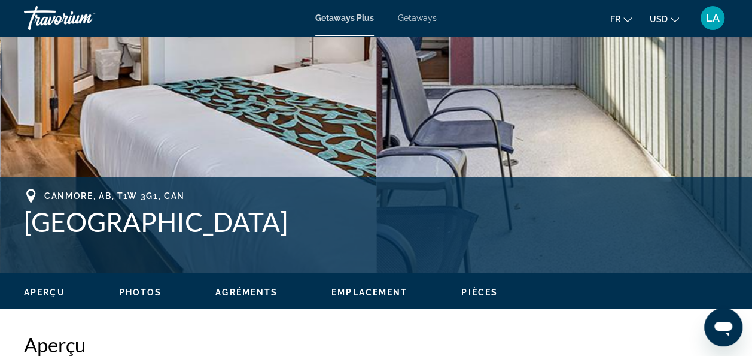
scroll to position [0, 0]
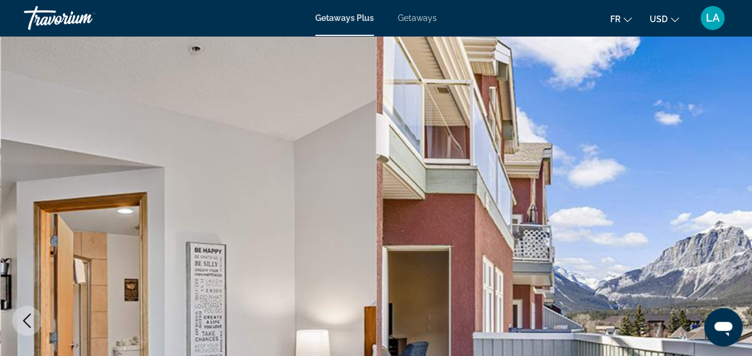
click at [14, 2] on mat-toolbar "Getaways Plus Getaways fr English Español Français Italiano Português русский U…" at bounding box center [376, 18] width 752 height 36
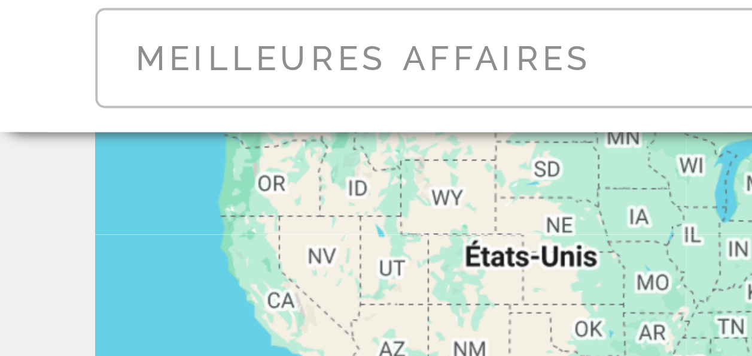
scroll to position [120, 0]
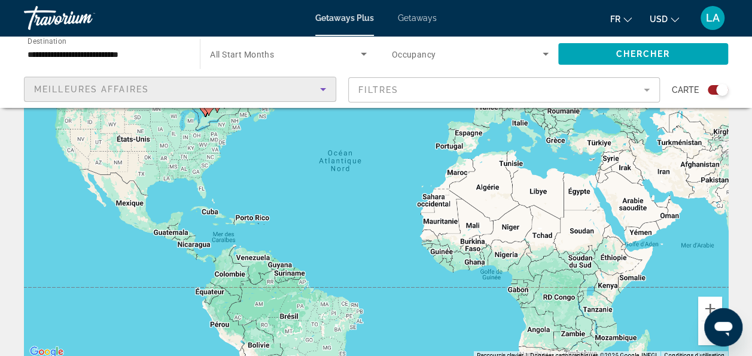
click at [187, 90] on div "Meilleures affaires" at bounding box center [177, 89] width 286 height 14
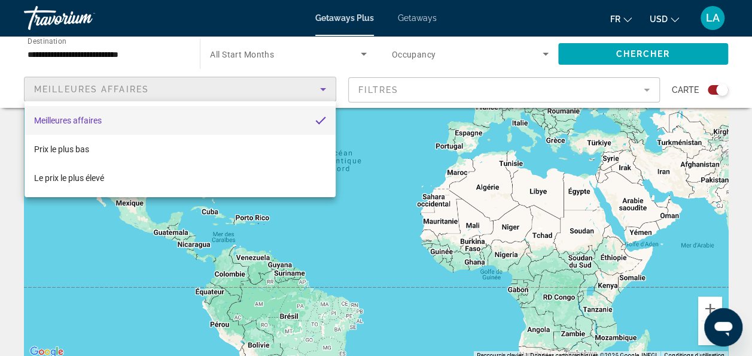
click at [424, 80] on div at bounding box center [376, 178] width 752 height 356
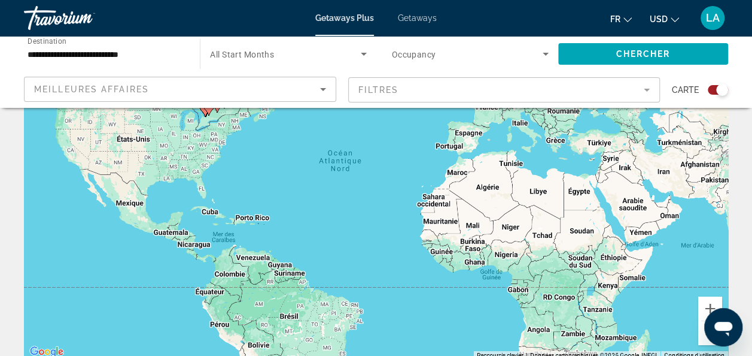
click at [417, 85] on mat-form-field "Filtres" at bounding box center [504, 89] width 312 height 25
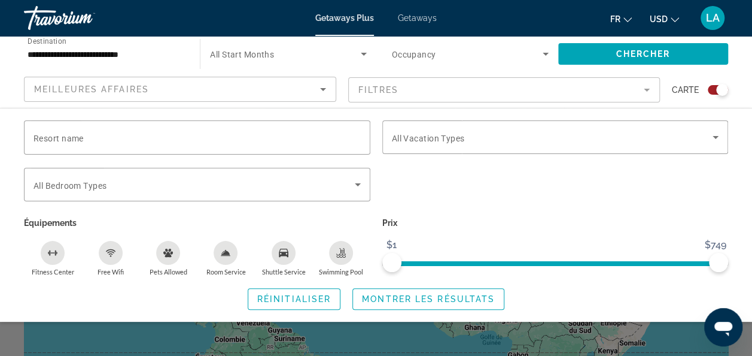
scroll to position [0, 0]
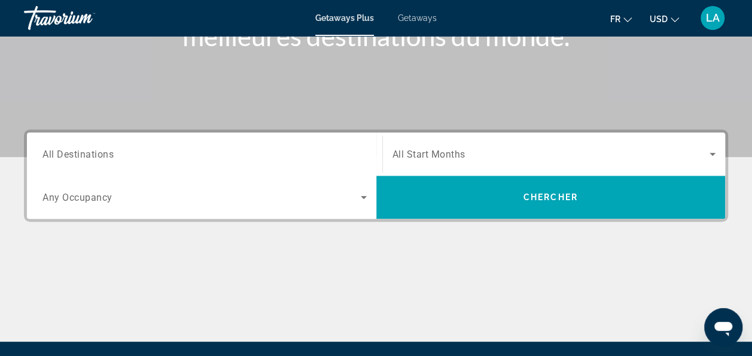
scroll to position [202, 0]
click at [172, 195] on span "Search widget" at bounding box center [201, 197] width 318 height 14
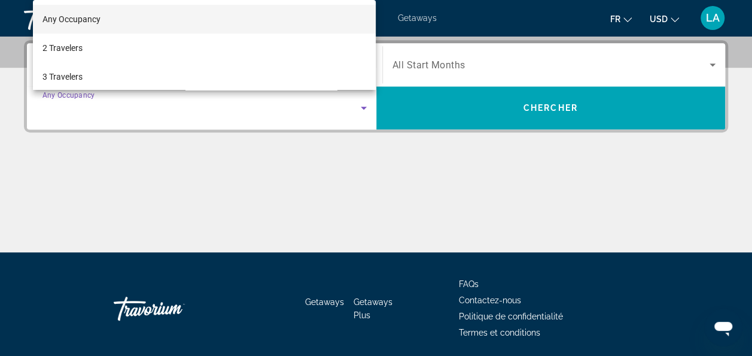
scroll to position [292, 0]
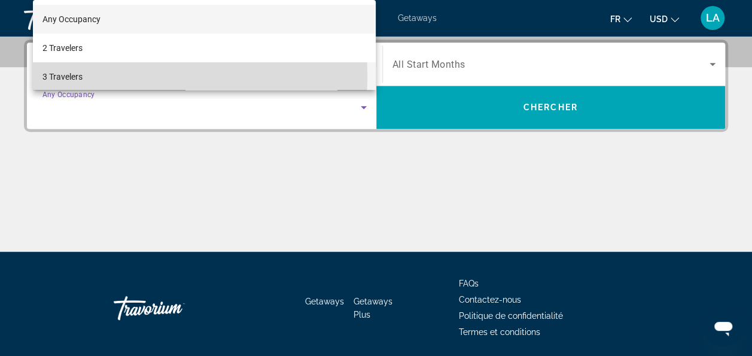
click at [75, 75] on span "3 Travelers" at bounding box center [62, 76] width 40 height 14
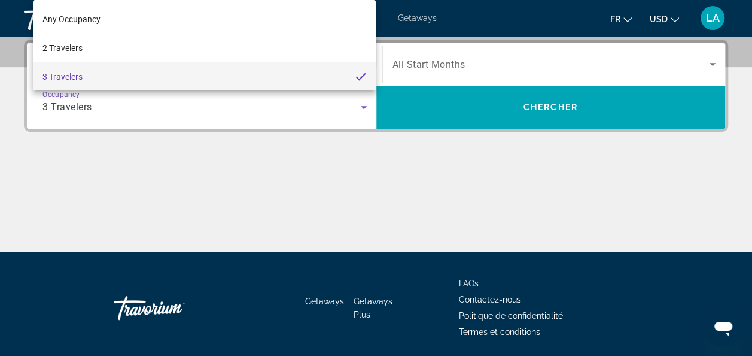
scroll to position [1, 0]
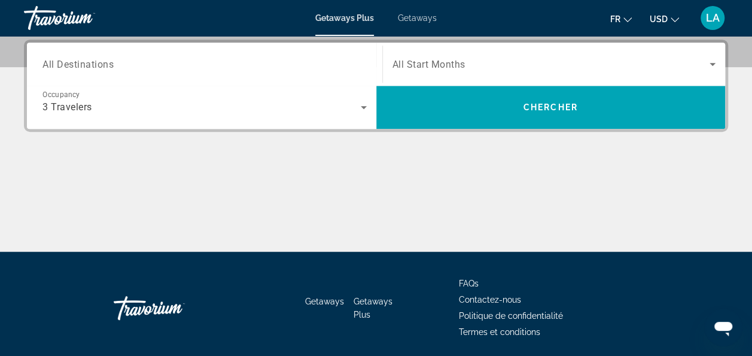
click at [426, 68] on span "All Start Months" at bounding box center [429, 64] width 73 height 11
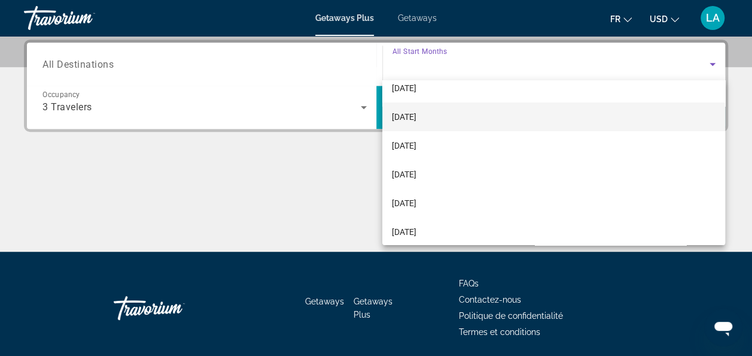
scroll to position [129, 0]
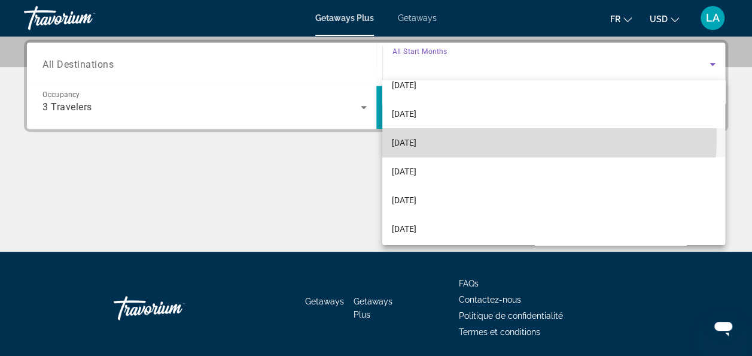
click at [413, 134] on mat-option "février 2026" at bounding box center [553, 142] width 343 height 29
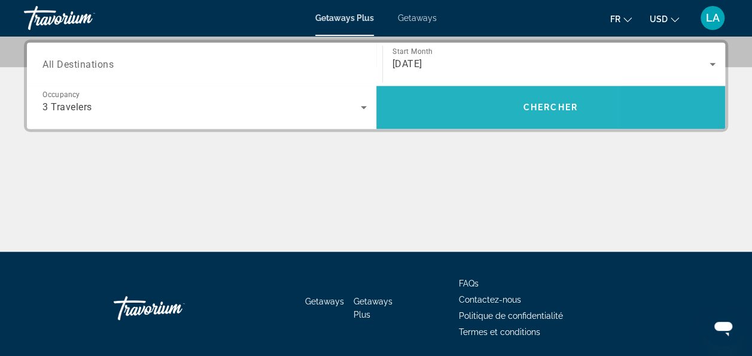
click at [445, 113] on span "Search widget" at bounding box center [551, 107] width 350 height 29
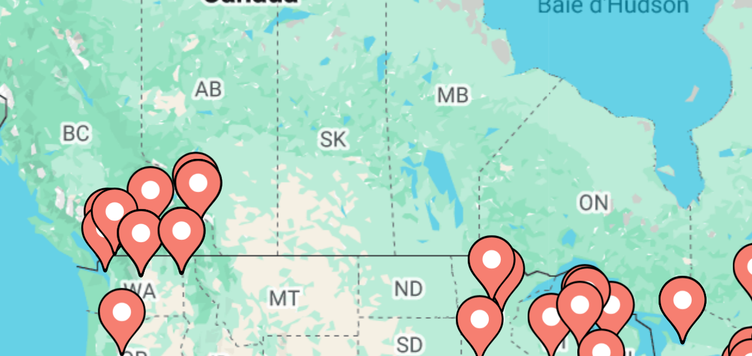
click at [83, 196] on image "Main content" at bounding box center [84, 196] width 7 height 7
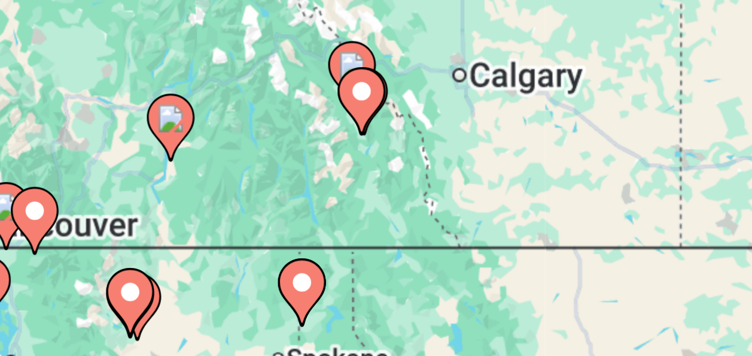
scroll to position [5, 0]
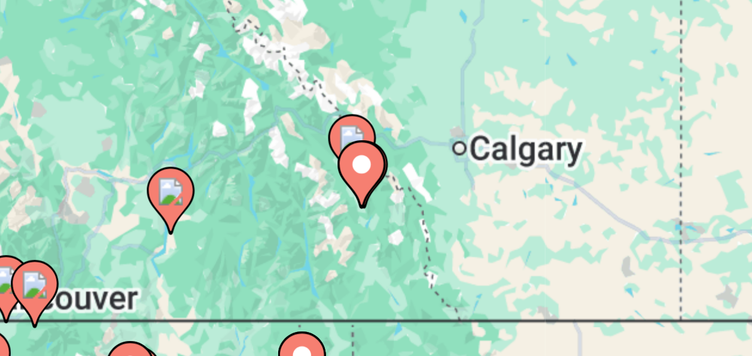
click at [376, 285] on image "Main content" at bounding box center [376, 283] width 7 height 7
type input "**********"
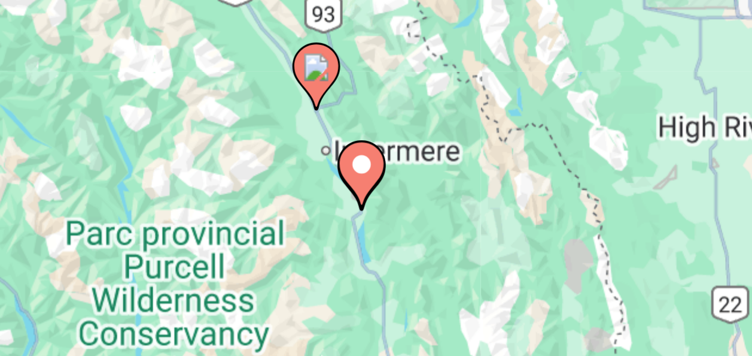
click at [376, 285] on image "Main content" at bounding box center [376, 283] width 7 height 7
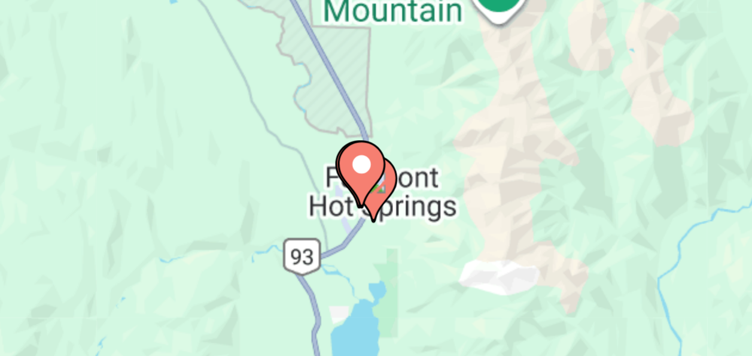
click at [383, 288] on icon "Main content" at bounding box center [378, 289] width 11 height 16
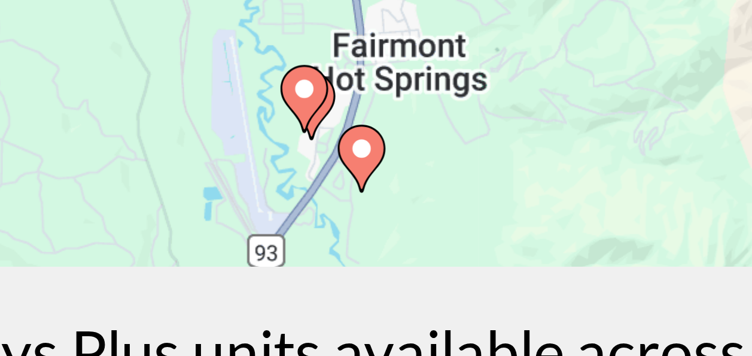
scroll to position [152, 0]
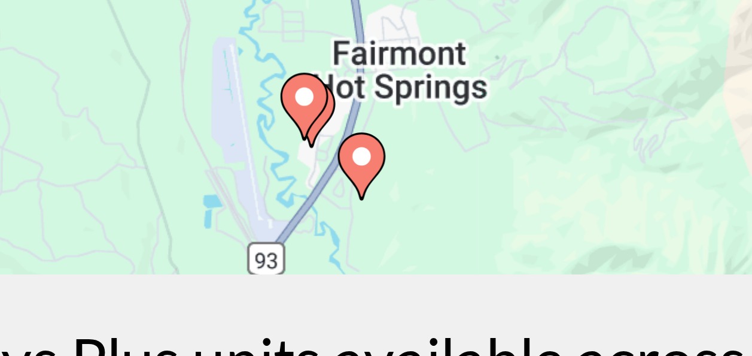
click at [365, 284] on icon "Main content" at bounding box center [361, 285] width 11 height 16
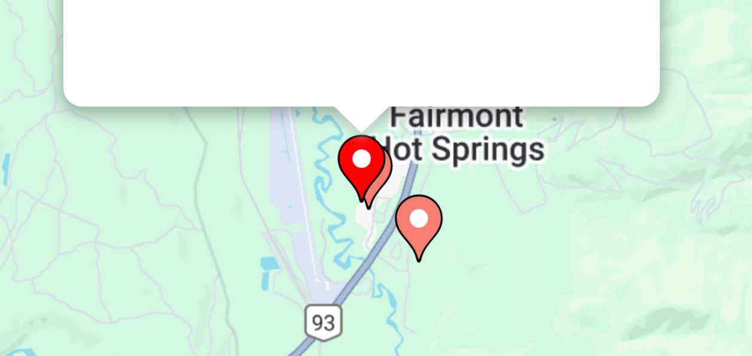
scroll to position [0, 0]
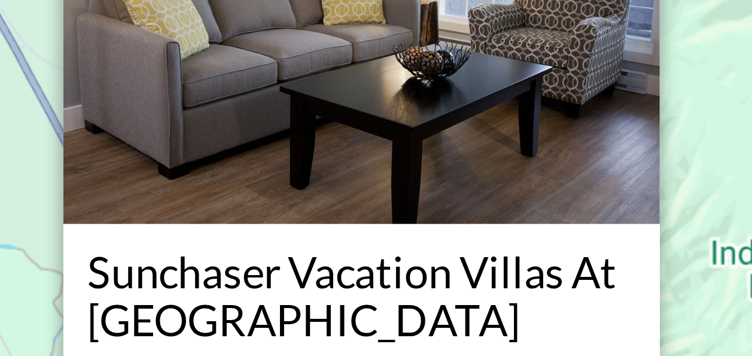
drag, startPoint x: 365, startPoint y: 284, endPoint x: 365, endPoint y: 226, distance: 58.1
click at [365, 226] on img "Main content" at bounding box center [377, 197] width 150 height 120
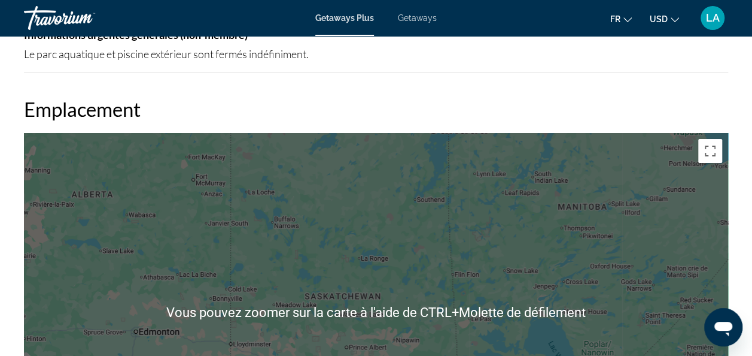
scroll to position [1885, 0]
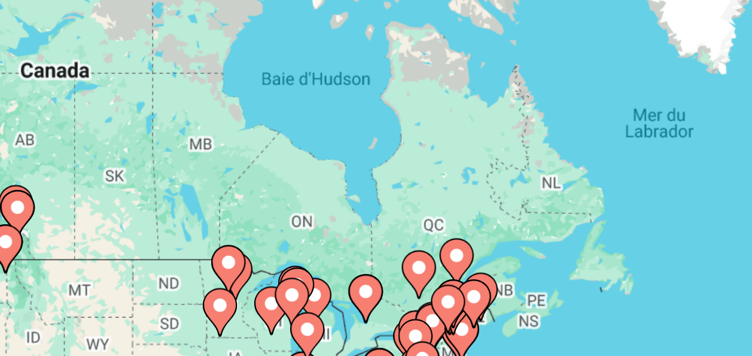
click at [227, 216] on icon "Main content" at bounding box center [223, 220] width 11 height 16
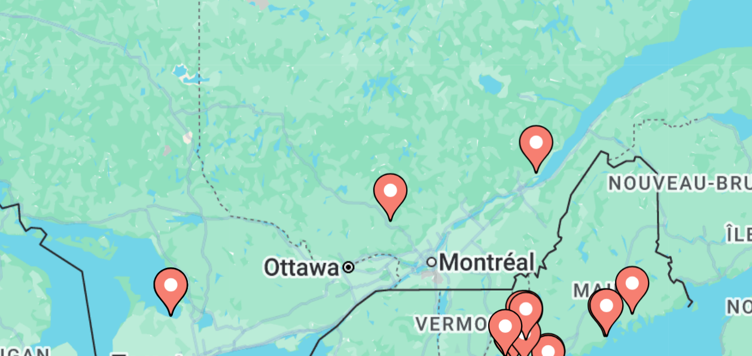
click at [378, 291] on icon "Main content" at bounding box center [375, 291] width 11 height 16
type input "**********"
click at [378, 291] on icon "Main content" at bounding box center [375, 291] width 11 height 16
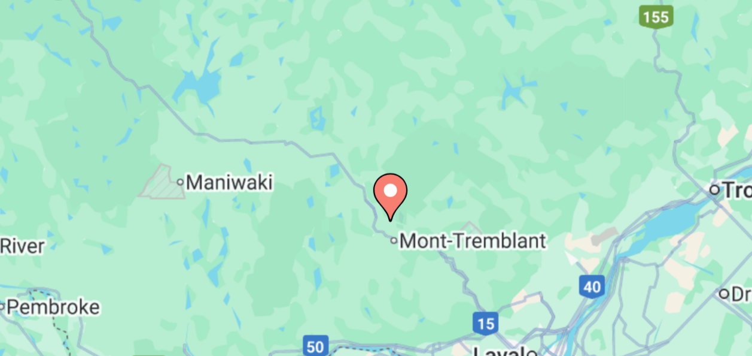
click at [378, 291] on icon "Main content" at bounding box center [375, 291] width 11 height 16
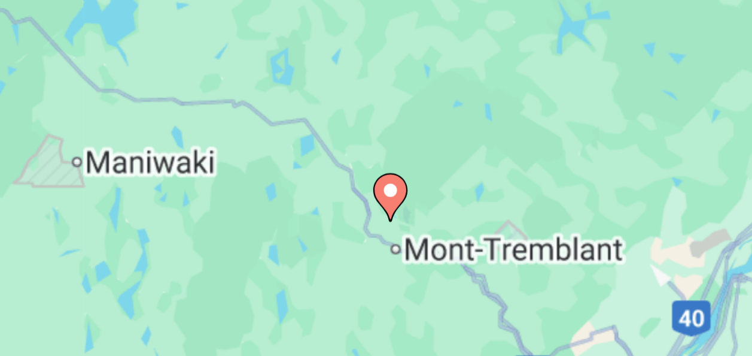
click at [378, 291] on icon "Main content" at bounding box center [375, 291] width 11 height 16
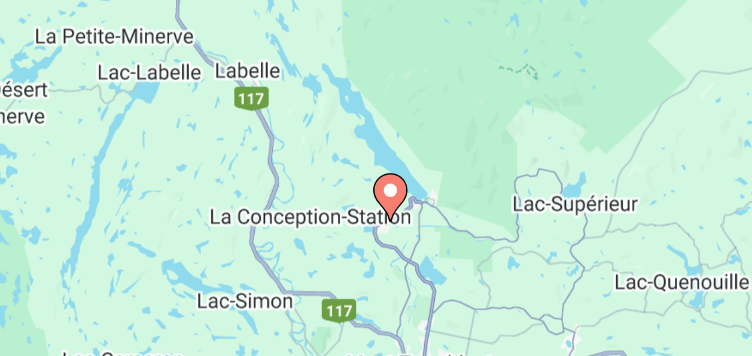
click at [378, 291] on icon "Main content" at bounding box center [375, 291] width 11 height 16
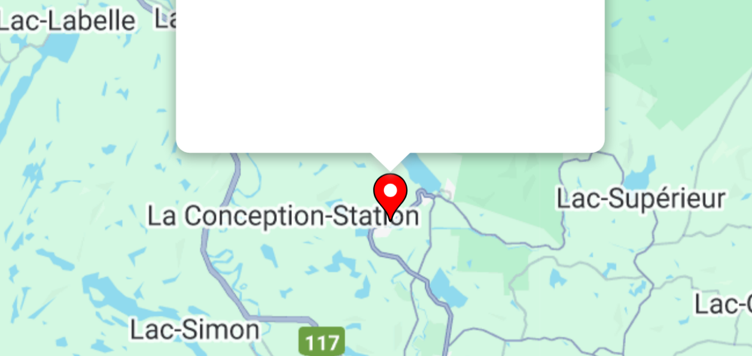
click at [378, 291] on icon "Main content" at bounding box center [375, 291] width 11 height 16
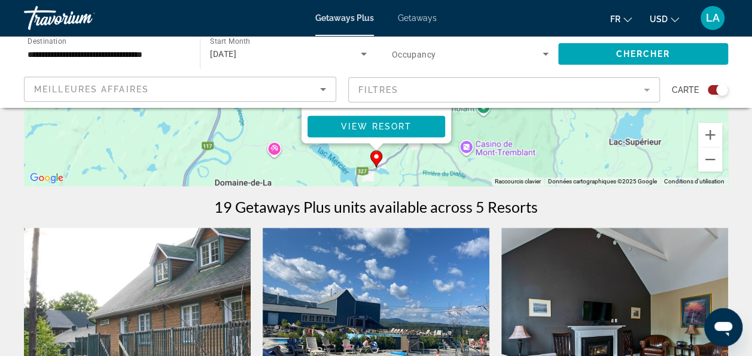
scroll to position [294, 0]
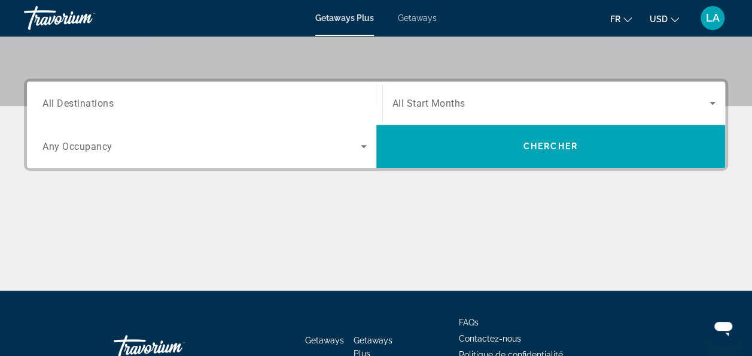
scroll to position [254, 0]
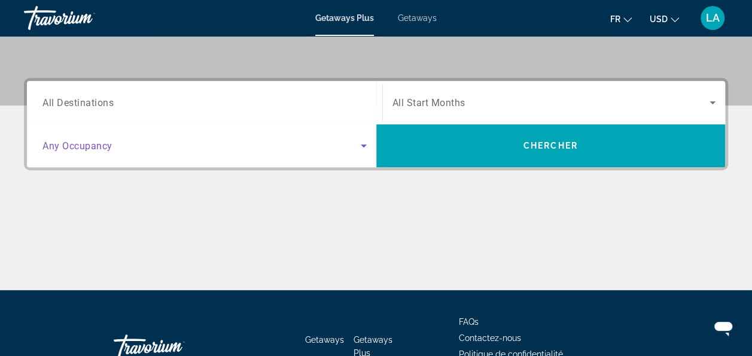
click at [241, 142] on span "Search widget" at bounding box center [201, 145] width 318 height 14
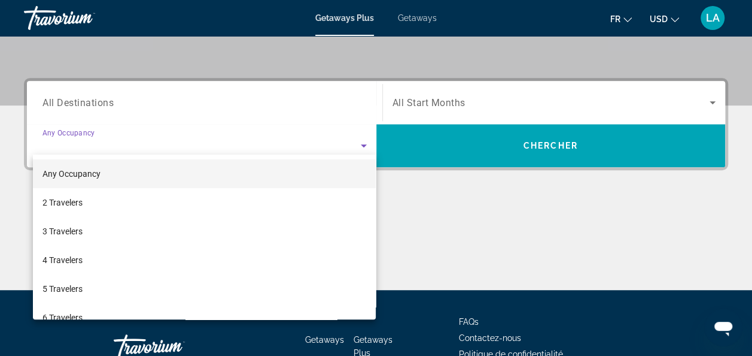
scroll to position [292, 0]
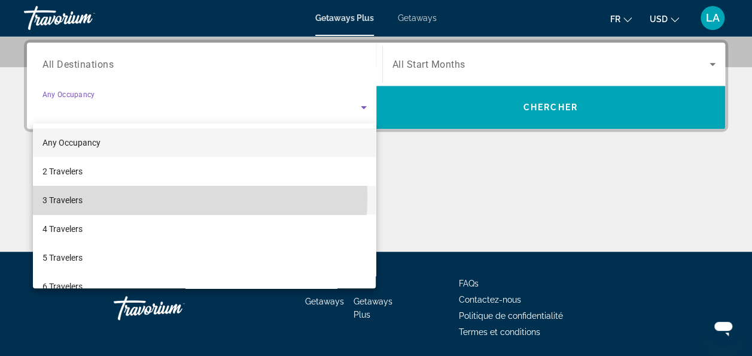
click at [71, 195] on span "3 Travelers" at bounding box center [62, 200] width 40 height 14
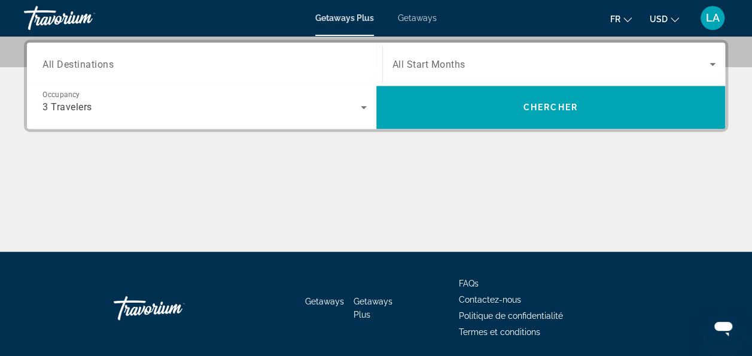
click at [445, 78] on div "Search widget" at bounding box center [555, 64] width 324 height 34
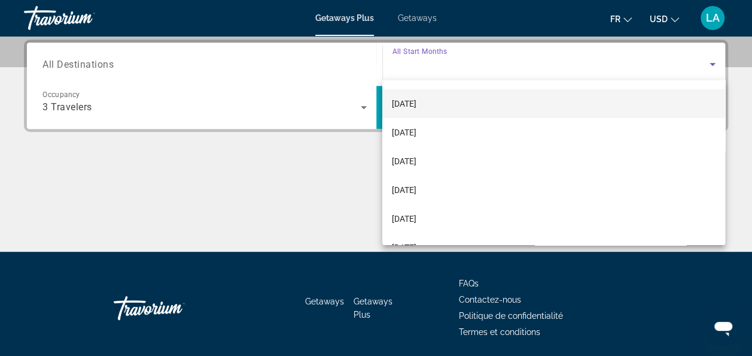
scroll to position [90, 0]
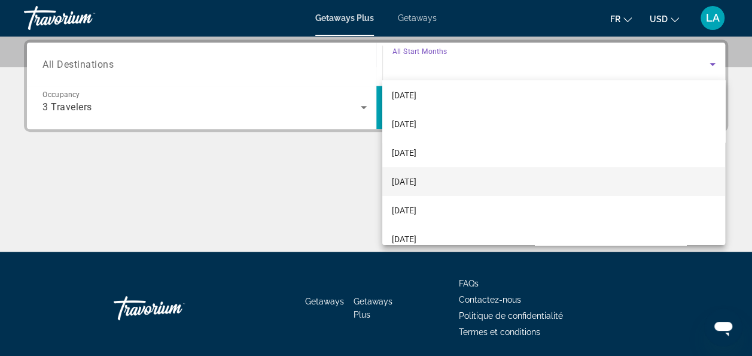
click at [417, 178] on span "février 2026" at bounding box center [404, 181] width 25 height 14
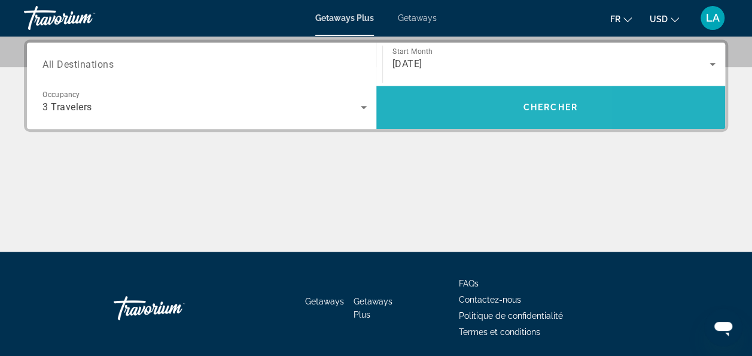
click at [518, 117] on span "Search widget" at bounding box center [551, 107] width 350 height 29
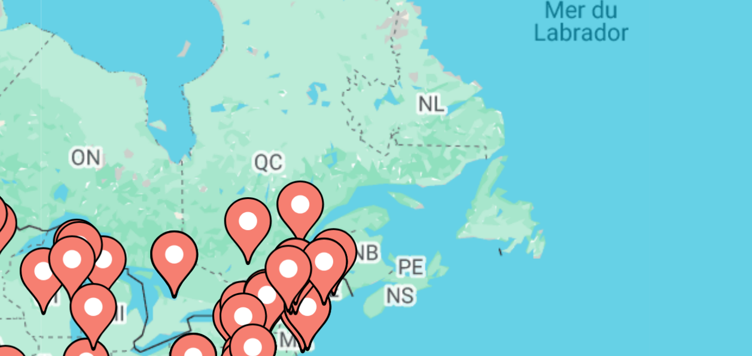
click at [237, 218] on icon "Main content" at bounding box center [237, 216] width 11 height 16
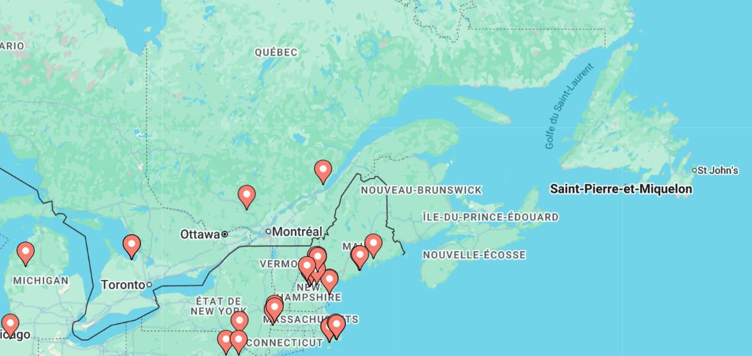
scroll to position [56, 0]
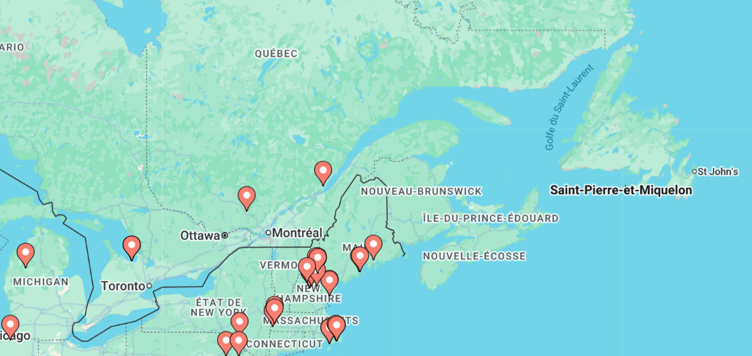
click at [380, 236] on gmp-advanced-marker "Main content" at bounding box center [376, 234] width 12 height 18
type input "**********"
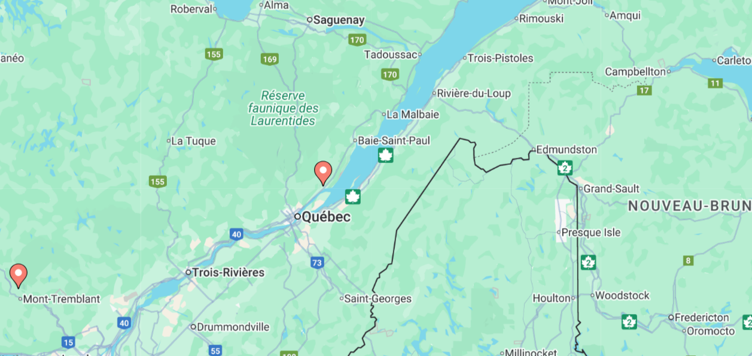
click at [380, 236] on gmp-advanced-marker "Main content" at bounding box center [376, 234] width 12 height 18
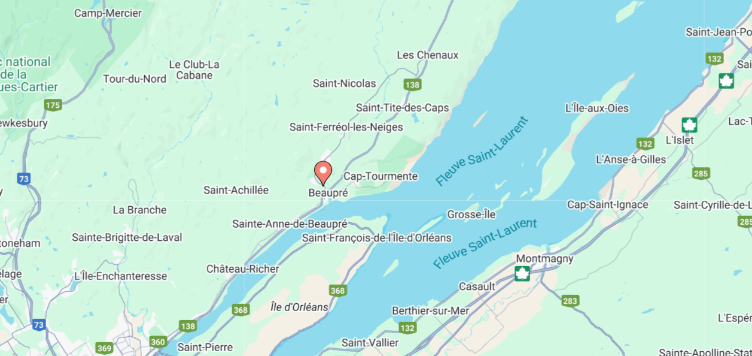
click at [376, 233] on image "Main content" at bounding box center [376, 231] width 7 height 7
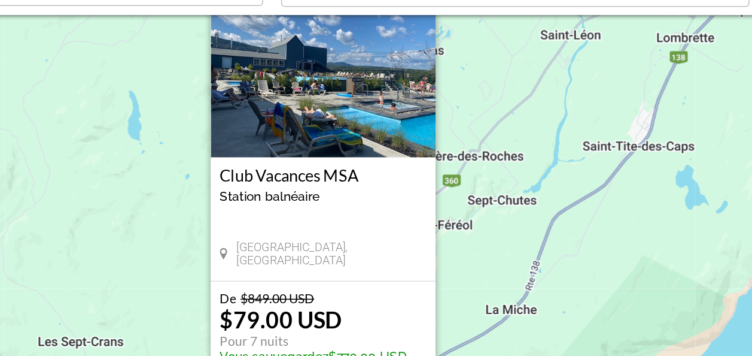
scroll to position [54, 0]
click at [363, 189] on img "Main content" at bounding box center [377, 143] width 150 height 120
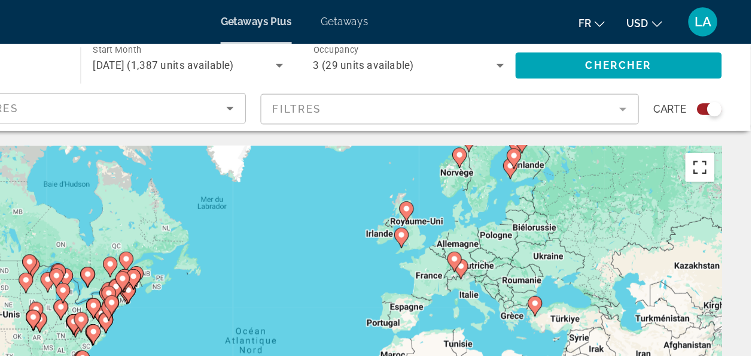
click at [711, 144] on button "Passer en plein écran" at bounding box center [710, 138] width 24 height 24
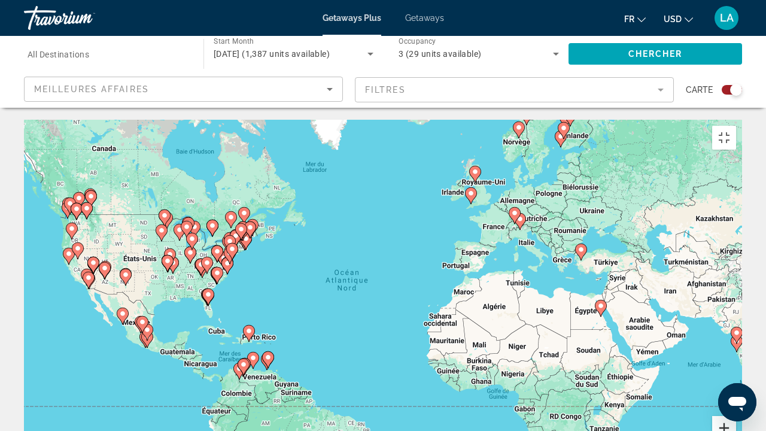
click at [736, 355] on button "Zoom avant" at bounding box center [724, 428] width 24 height 24
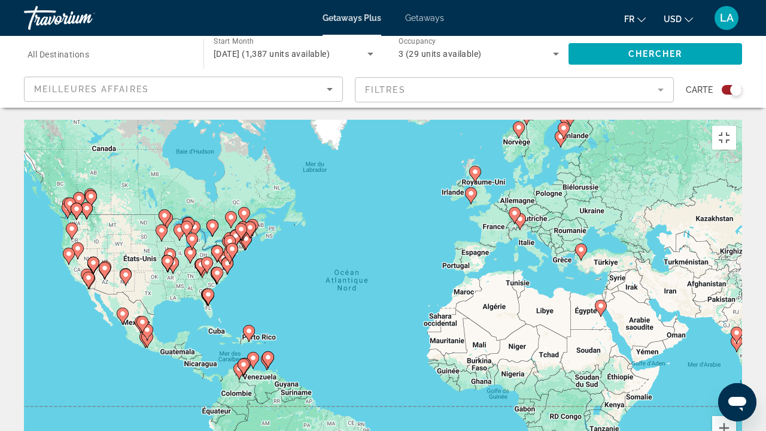
click at [160, 205] on div "Pour activer le glissement avec le clavier, appuyez sur Alt+Entrée. Une fois ce…" at bounding box center [383, 299] width 718 height 359
click at [230, 242] on gmp-advanced-marker "Main content" at bounding box center [232, 251] width 12 height 18
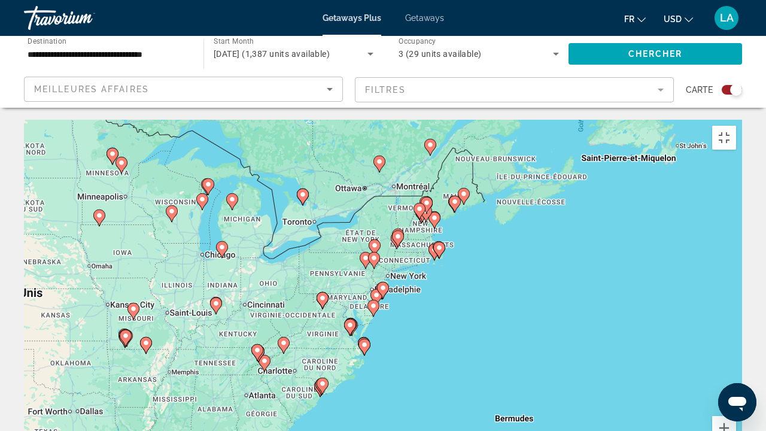
click at [391, 196] on div "Pour naviguer, appuyez sur les touches fléchées. Pour activer le glissement ave…" at bounding box center [383, 299] width 718 height 359
click at [375, 254] on image "Main content" at bounding box center [373, 257] width 7 height 7
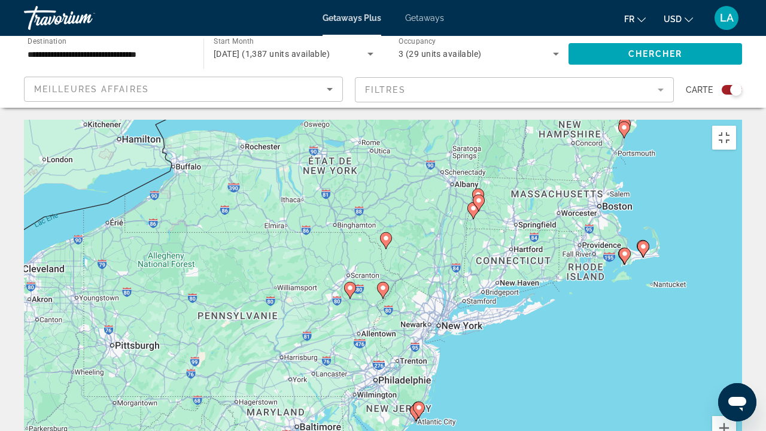
click at [383, 284] on image "Main content" at bounding box center [382, 287] width 7 height 7
type input "**********"
click at [383, 284] on image "Main content" at bounding box center [382, 287] width 7 height 7
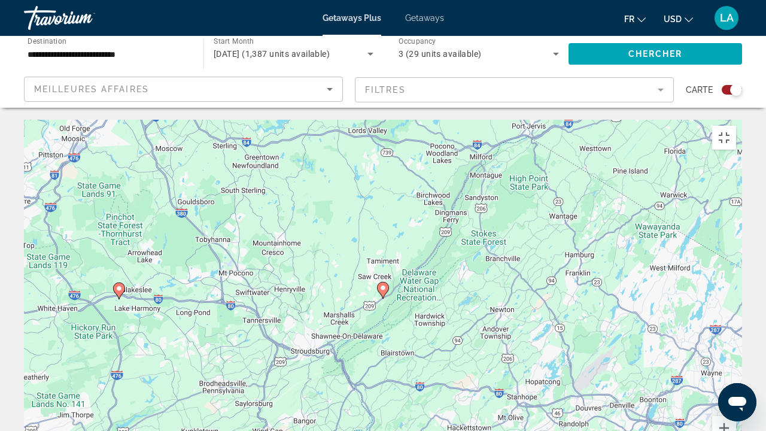
click at [383, 284] on image "Main content" at bounding box center [382, 287] width 7 height 7
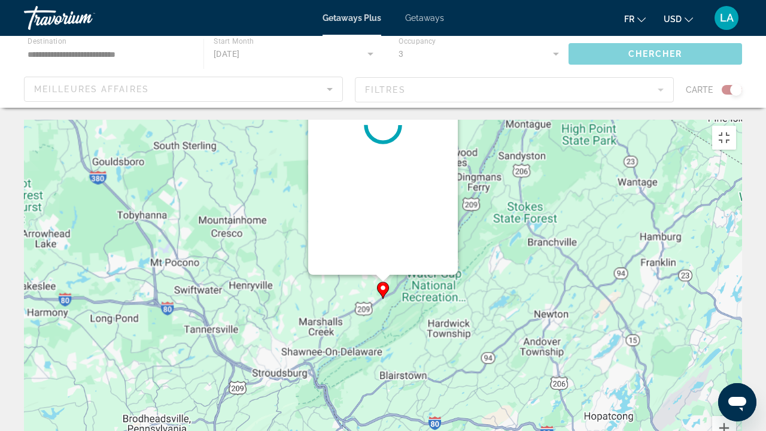
click at [383, 282] on g "Main content" at bounding box center [383, 290] width 12 height 17
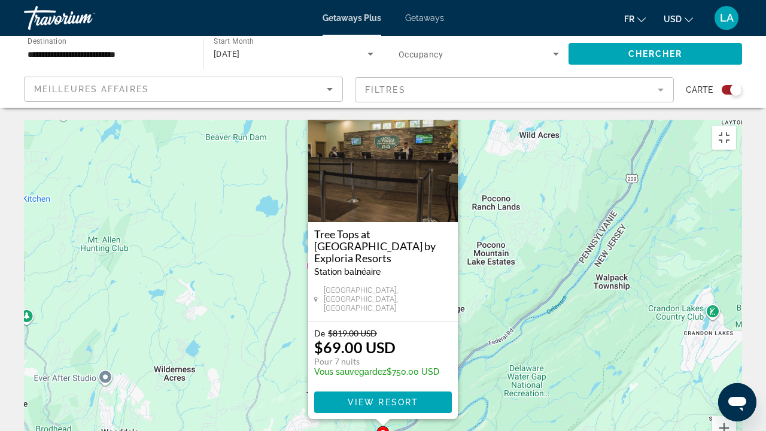
click at [388, 116] on img "Main content" at bounding box center [383, 162] width 150 height 120
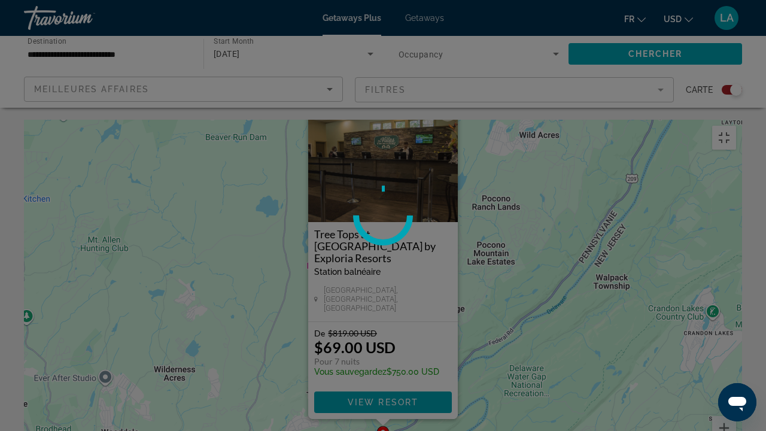
click at [388, 116] on img "Main content" at bounding box center [383, 162] width 150 height 120
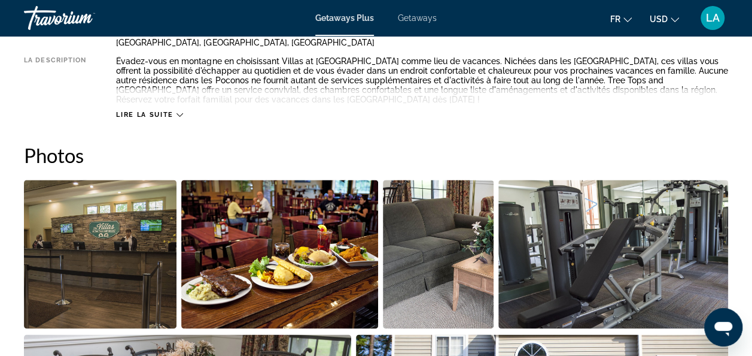
scroll to position [689, 0]
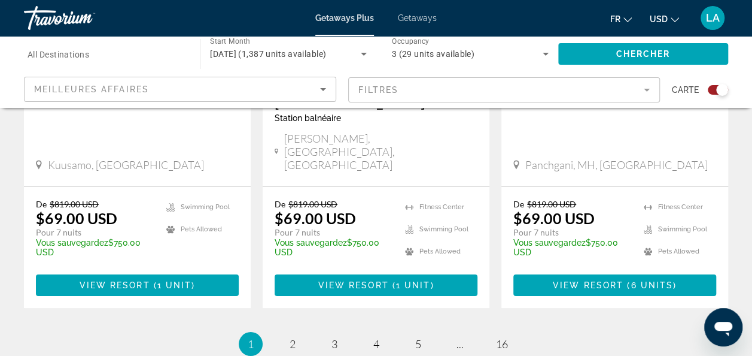
scroll to position [2043, 0]
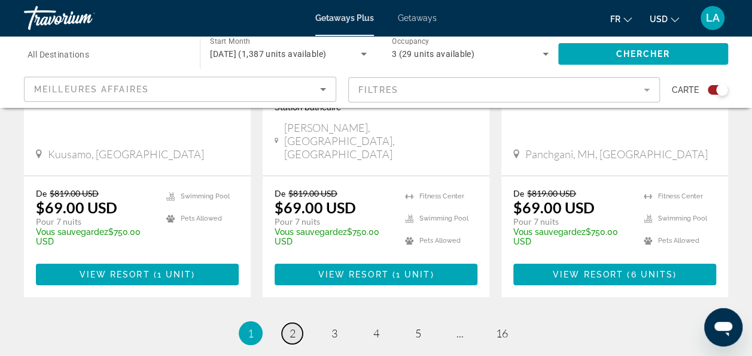
click at [290, 326] on span "2" at bounding box center [293, 332] width 6 height 13
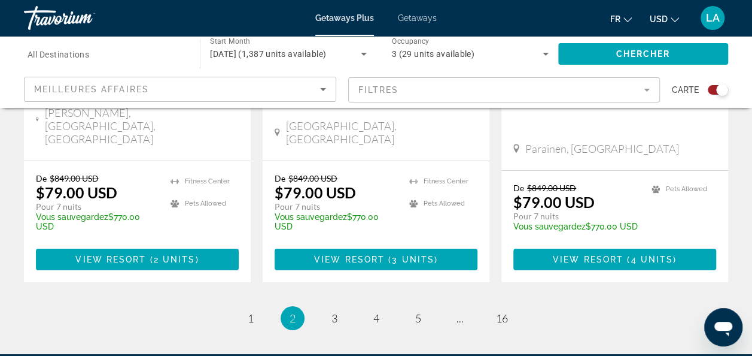
scroll to position [2061, 0]
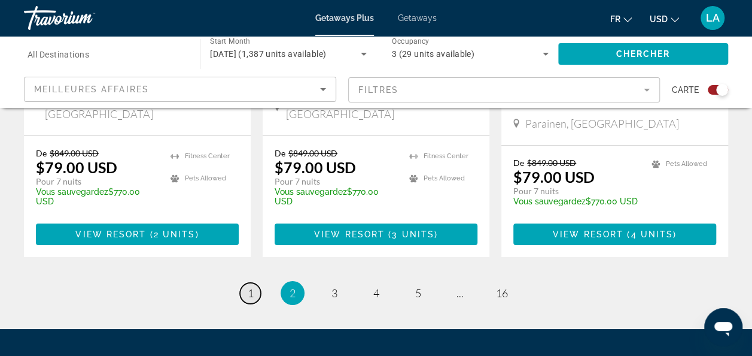
click at [242, 283] on link "page 1" at bounding box center [250, 293] width 21 height 21
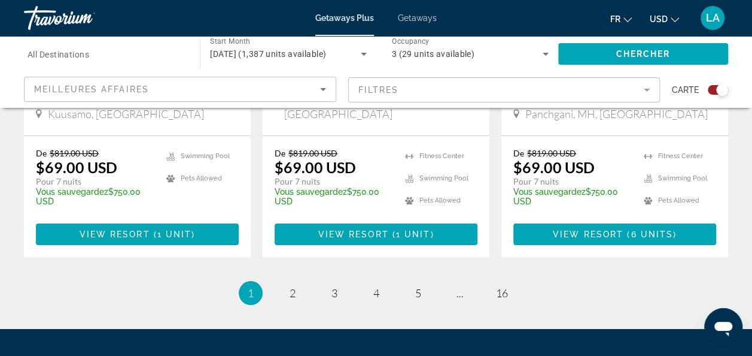
scroll to position [2079, 0]
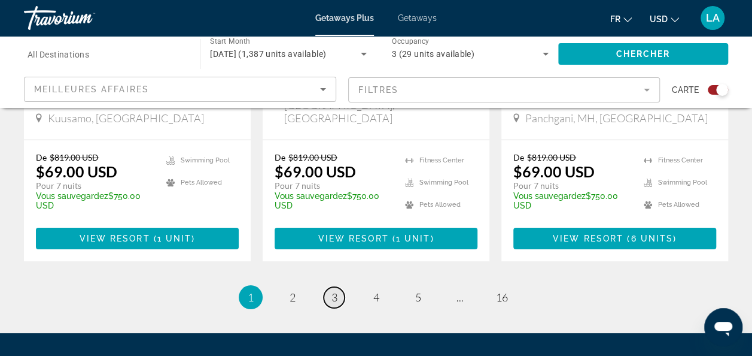
click at [334, 290] on span "3" at bounding box center [335, 296] width 6 height 13
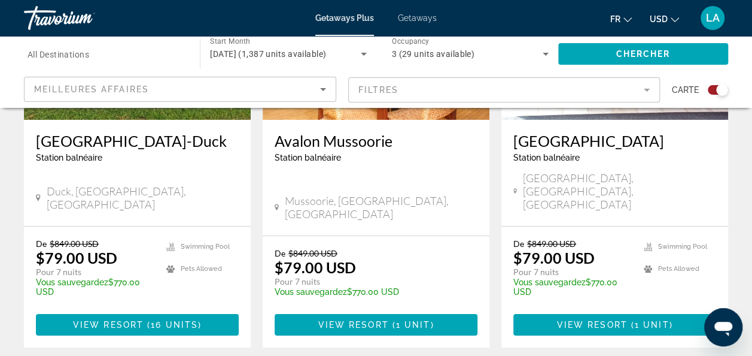
scroll to position [1979, 0]
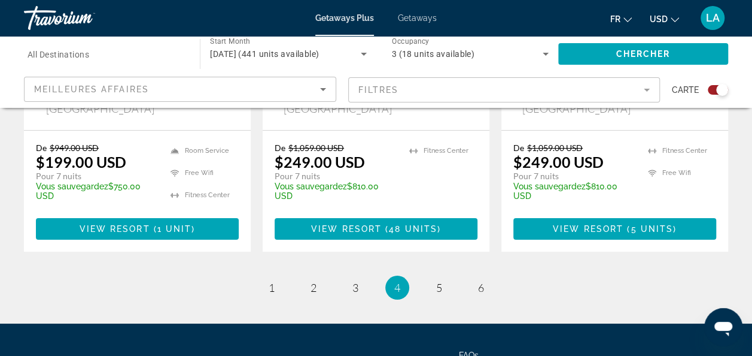
scroll to position [2083, 0]
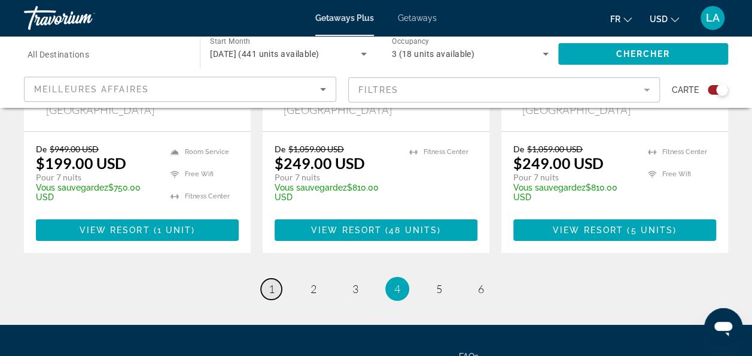
click at [274, 282] on span "1" at bounding box center [272, 288] width 6 height 13
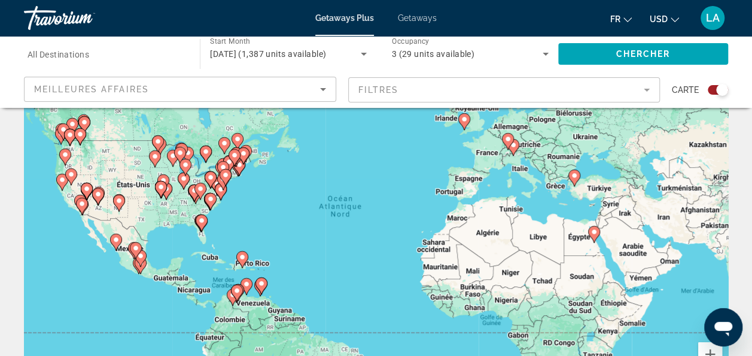
scroll to position [41, 0]
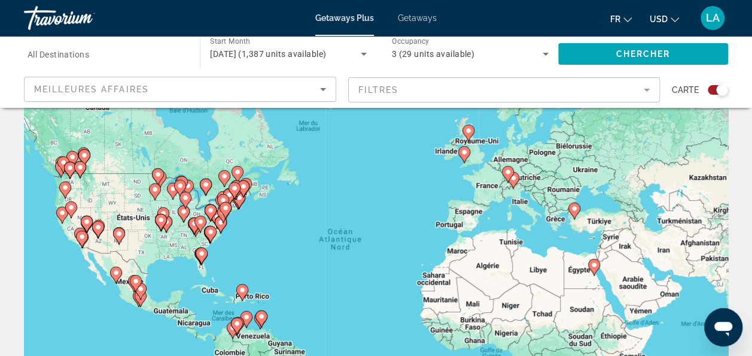
click at [162, 220] on image "Main content" at bounding box center [160, 219] width 7 height 7
type input "**********"
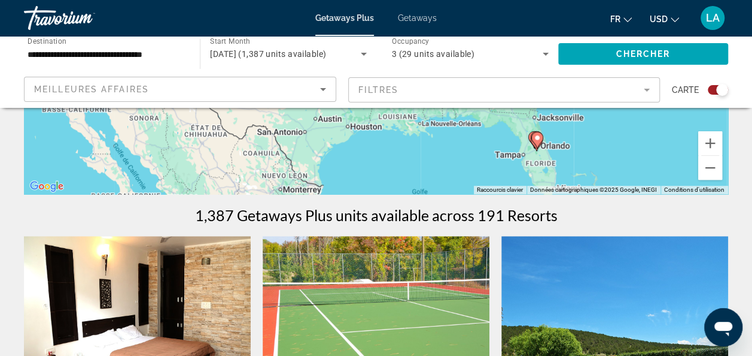
scroll to position [286, 0]
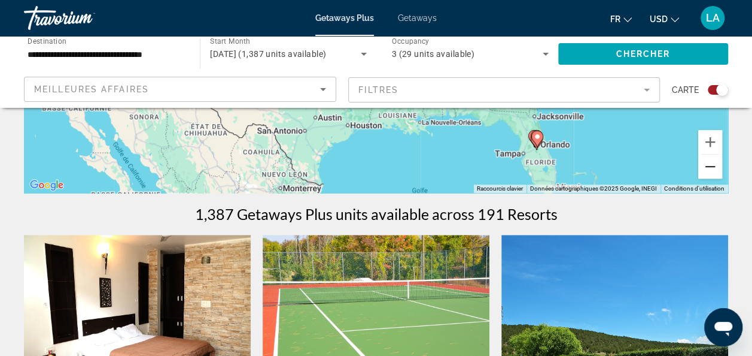
click at [705, 166] on button "Zoom arrière" at bounding box center [710, 166] width 24 height 24
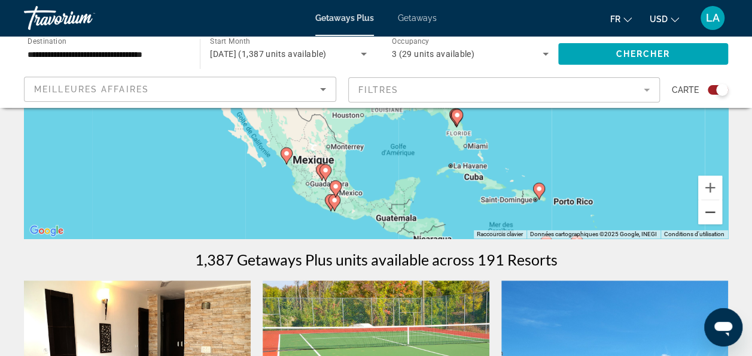
scroll to position [242, 0]
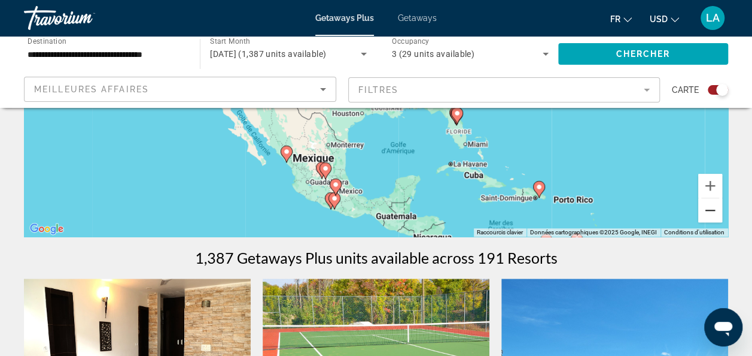
click at [707, 211] on button "Zoom arrière" at bounding box center [710, 210] width 24 height 24
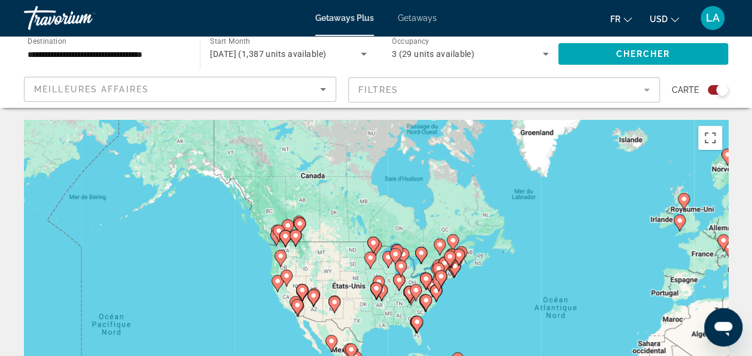
scroll to position [15, 0]
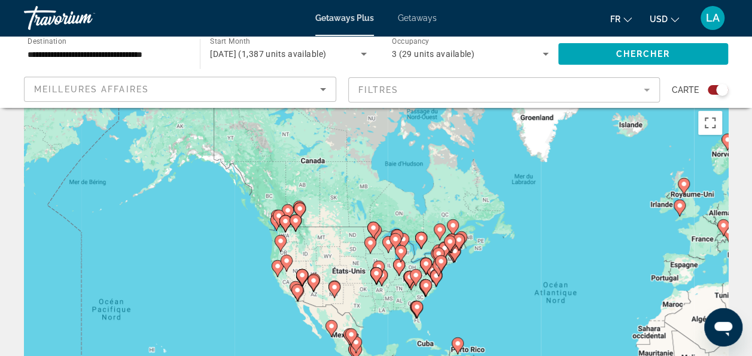
click at [62, 203] on div "Pour activer le glissement avec le clavier, appuyez sur Alt+Entrée. Une fois ce…" at bounding box center [376, 284] width 704 height 359
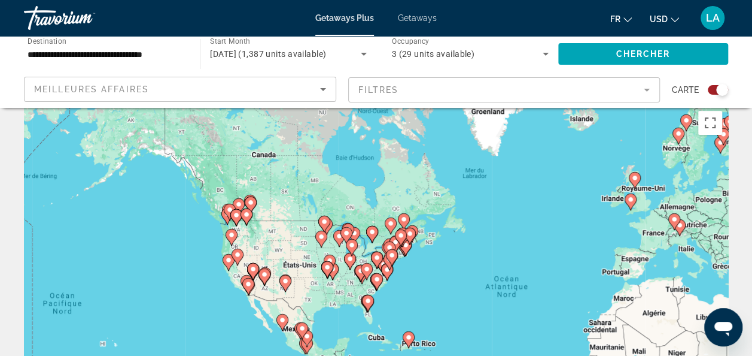
drag, startPoint x: 62, startPoint y: 203, endPoint x: 0, endPoint y: 199, distance: 61.8
click at [0, 199] on html "**********" at bounding box center [376, 163] width 752 height 356
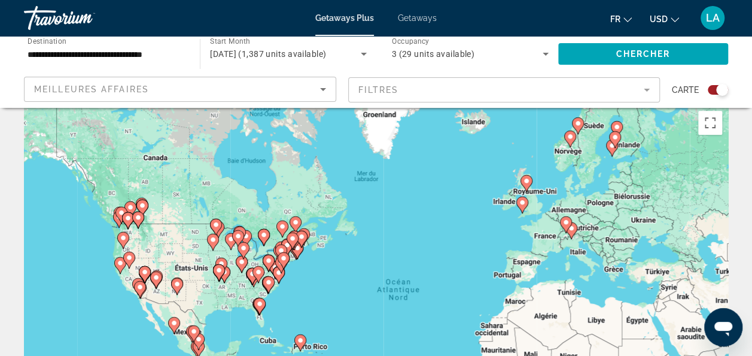
drag, startPoint x: 121, startPoint y: 220, endPoint x: -2, endPoint y: 212, distance: 123.5
click at [0, 212] on html "**********" at bounding box center [376, 163] width 752 height 356
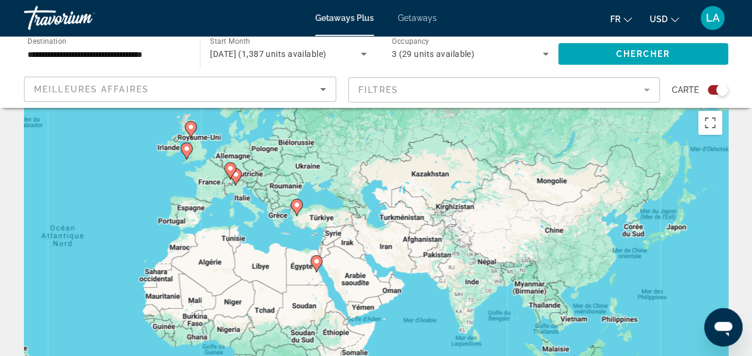
drag, startPoint x: 333, startPoint y: 246, endPoint x: 0, endPoint y: 190, distance: 337.5
click at [0, 190] on html "**********" at bounding box center [376, 163] width 752 height 356
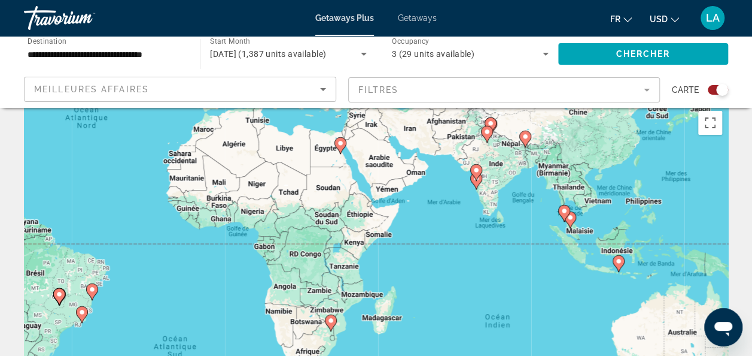
drag, startPoint x: 277, startPoint y: 245, endPoint x: 297, endPoint y: 135, distance: 111.3
click at [297, 135] on div "Pour activer le glissement avec le clavier, appuyez sur Alt+Entrée. Une fois ce…" at bounding box center [376, 284] width 704 height 359
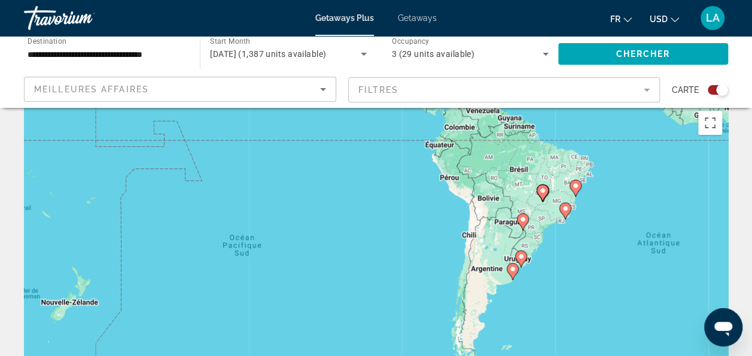
drag, startPoint x: 192, startPoint y: 193, endPoint x: 700, endPoint y: 101, distance: 516.4
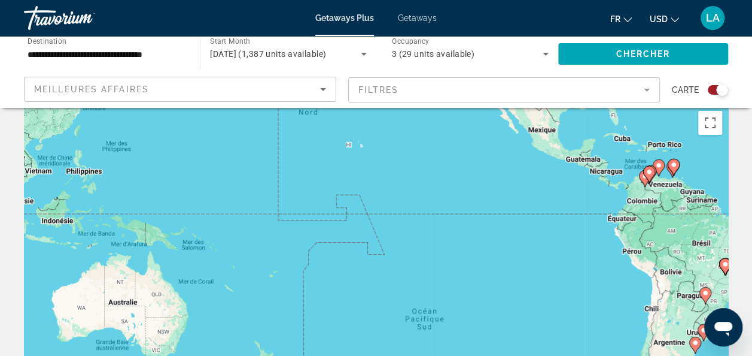
drag, startPoint x: 603, startPoint y: 237, endPoint x: 763, endPoint y: 295, distance: 170.0
click at [752, 295] on html "**********" at bounding box center [376, 163] width 752 height 356
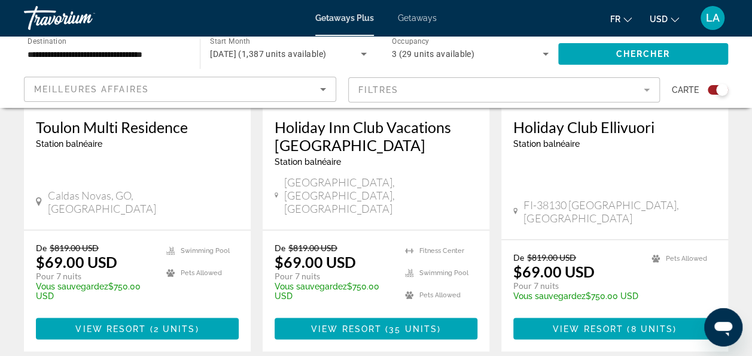
drag, startPoint x: 599, startPoint y: 309, endPoint x: 621, endPoint y: 375, distance: 69.7
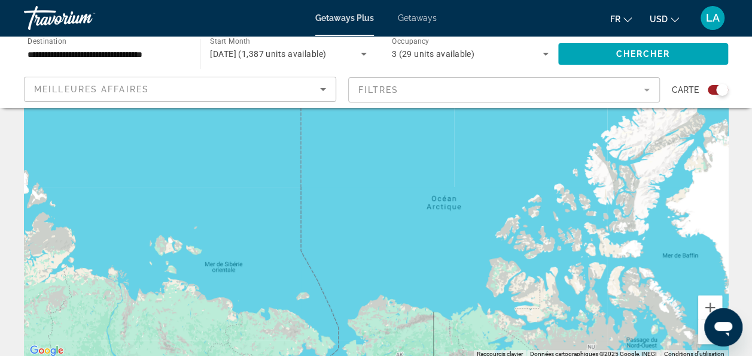
scroll to position [0, 0]
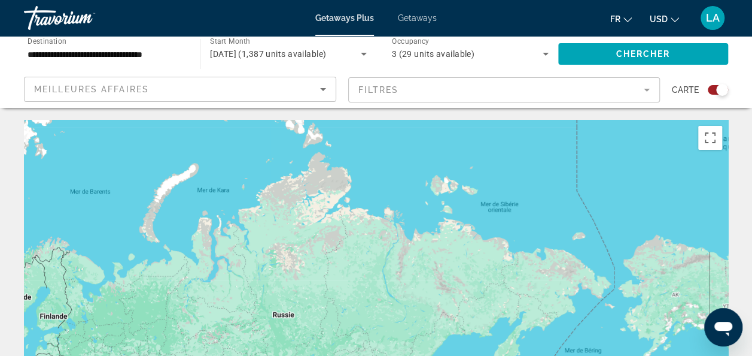
drag, startPoint x: 423, startPoint y: 260, endPoint x: 706, endPoint y: 69, distance: 340.6
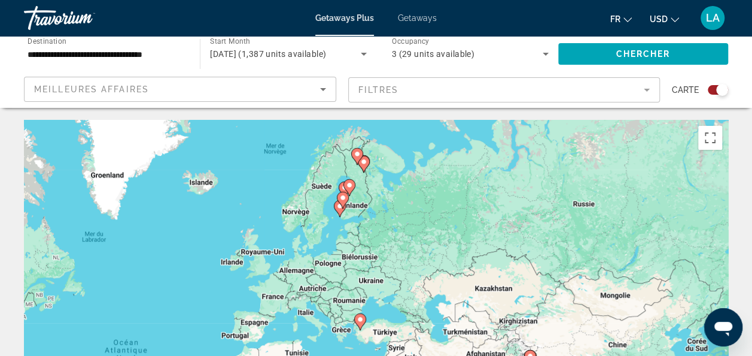
drag, startPoint x: 455, startPoint y: 231, endPoint x: 763, endPoint y: 127, distance: 325.4
click at [752, 127] on html "**********" at bounding box center [376, 178] width 752 height 356
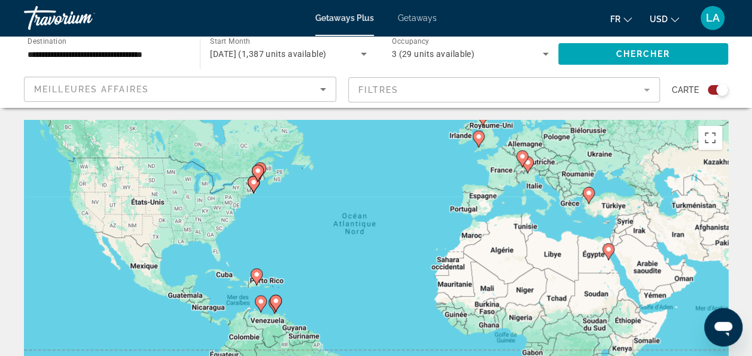
drag, startPoint x: 529, startPoint y: 274, endPoint x: 761, endPoint y: 135, distance: 270.1
click at [752, 135] on html "**********" at bounding box center [376, 178] width 752 height 356
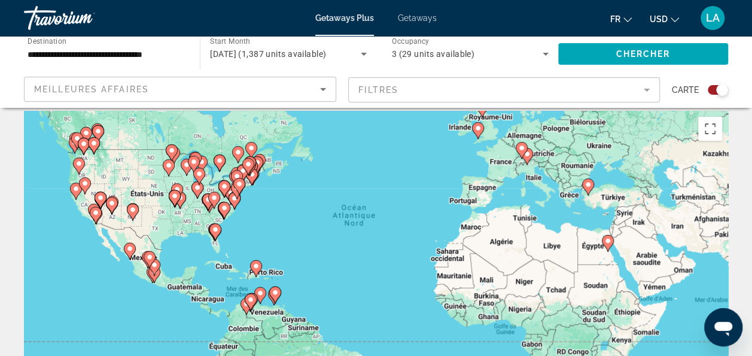
scroll to position [10, 0]
